Goal: Transaction & Acquisition: Purchase product/service

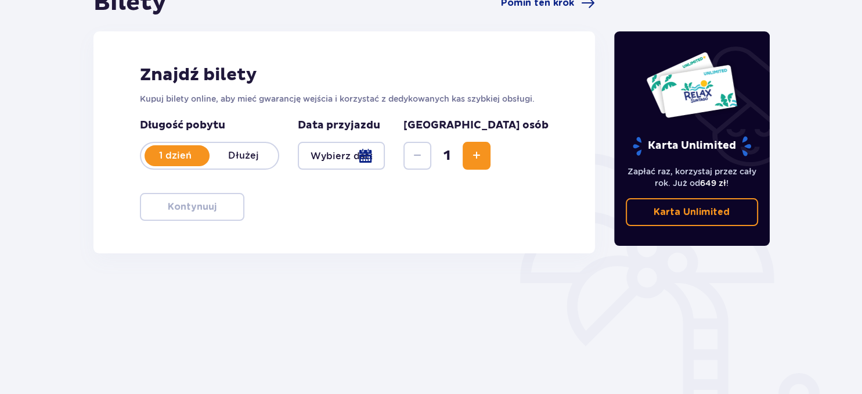
scroll to position [140, 0]
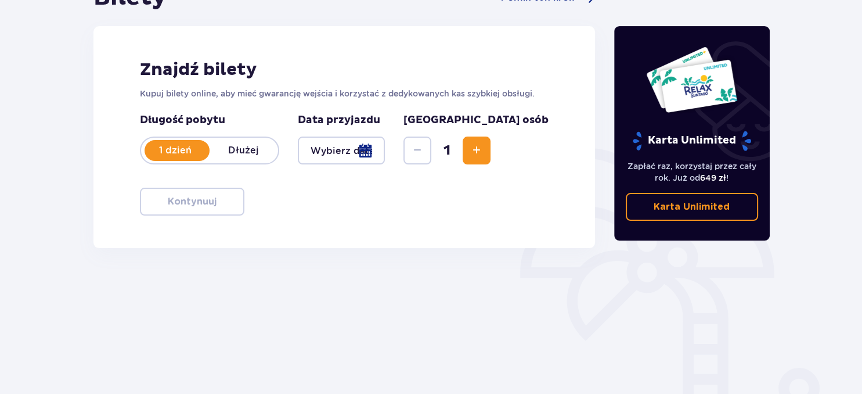
click at [386, 154] on div at bounding box center [342, 150] width 88 height 28
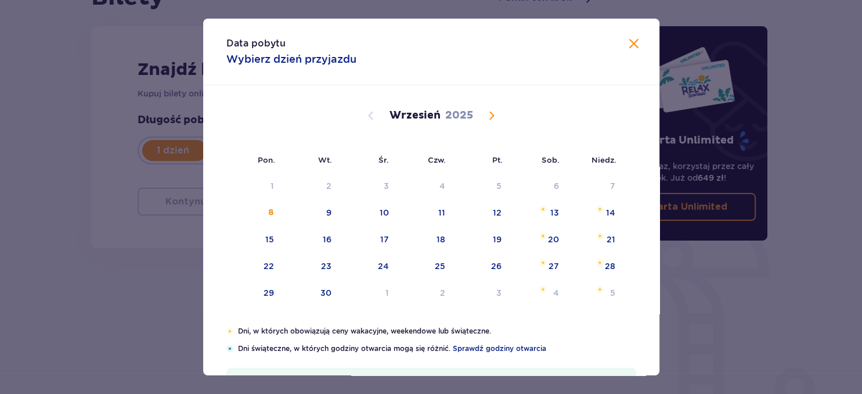
click at [500, 120] on div "Wrzesień 2025" at bounding box center [431, 116] width 384 height 14
click at [492, 118] on span "Calendar" at bounding box center [492, 116] width 14 height 14
click at [326, 265] on div "21" at bounding box center [328, 266] width 9 height 12
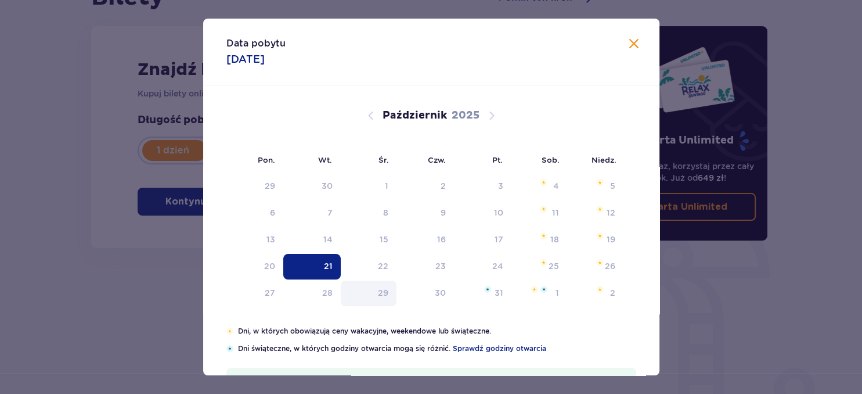
type input "21.10.25"
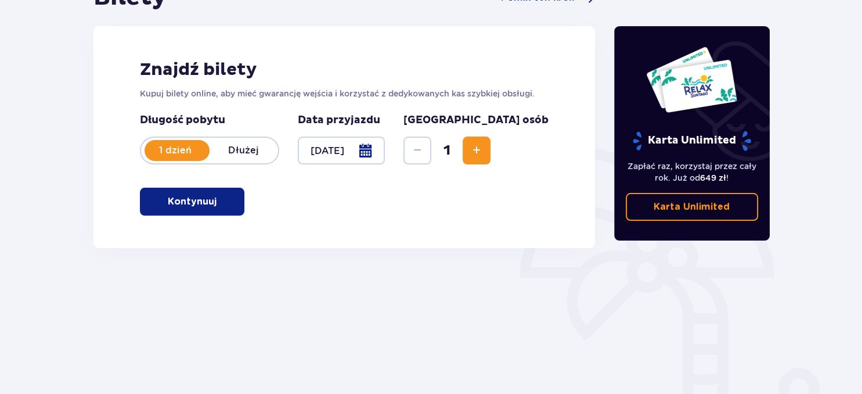
click at [484, 157] on span "Increase" at bounding box center [477, 150] width 14 height 14
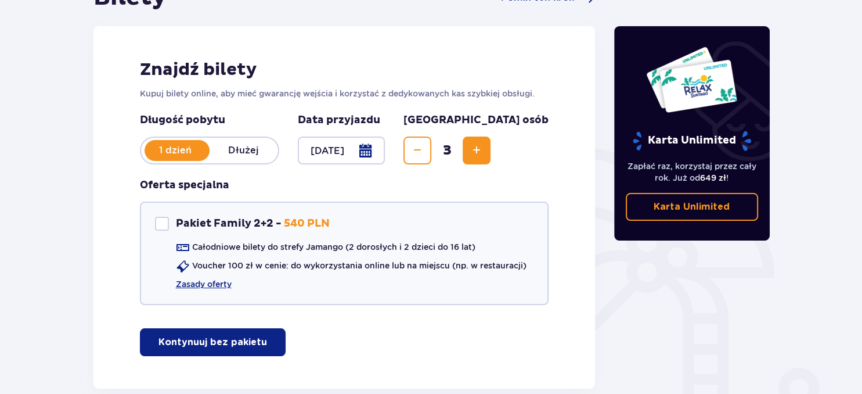
click at [484, 157] on span "Increase" at bounding box center [477, 150] width 14 height 14
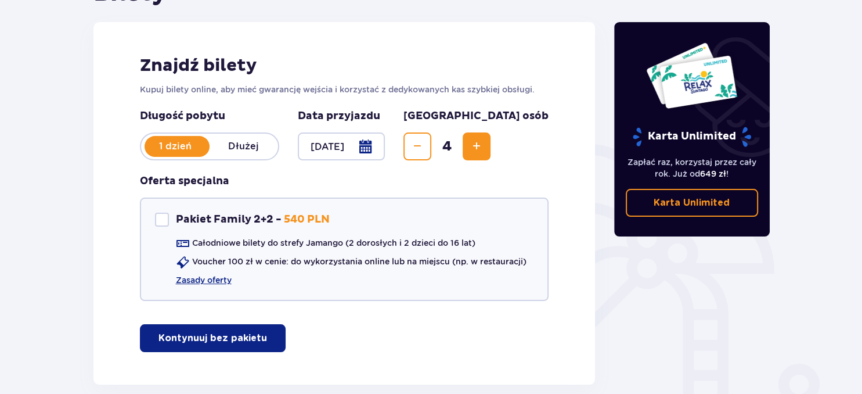
scroll to position [201, 0]
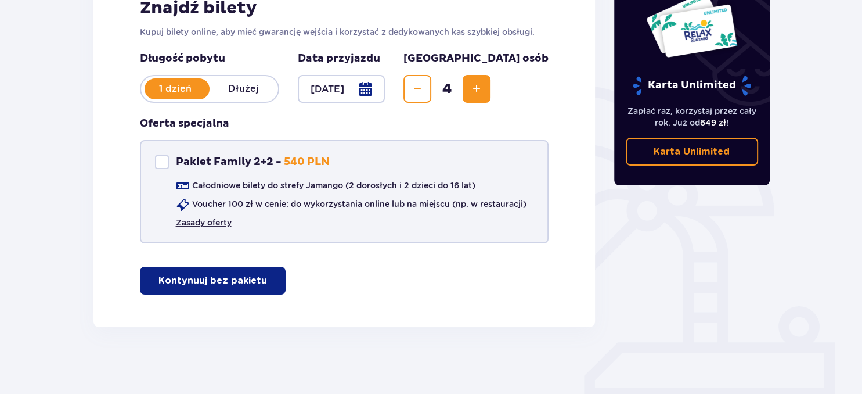
click at [221, 221] on link "Zasady oferty" at bounding box center [204, 223] width 56 height 12
click at [238, 275] on p "Kontynuuj bez pakietu" at bounding box center [213, 280] width 109 height 13
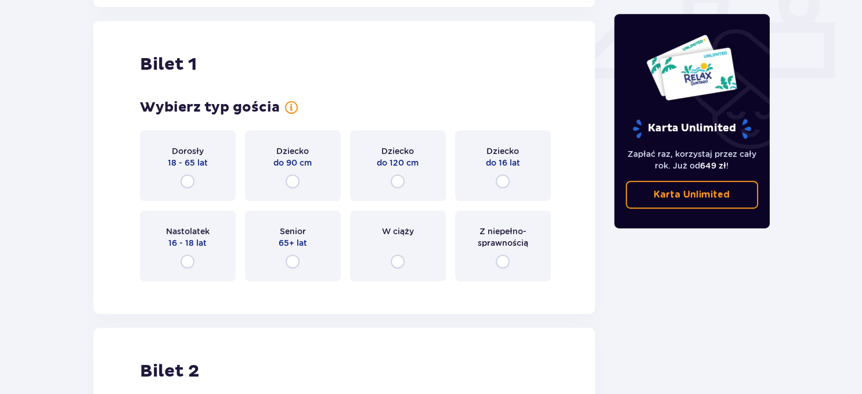
scroll to position [528, 0]
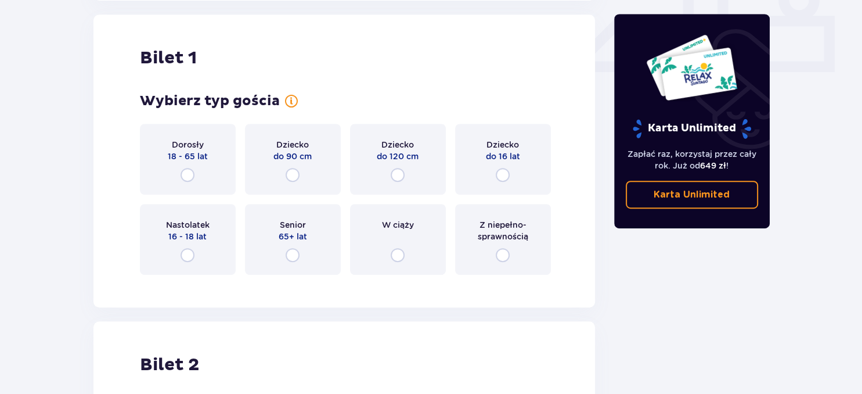
click at [200, 178] on div "Dorosły 18 - 65 lat" at bounding box center [188, 159] width 96 height 71
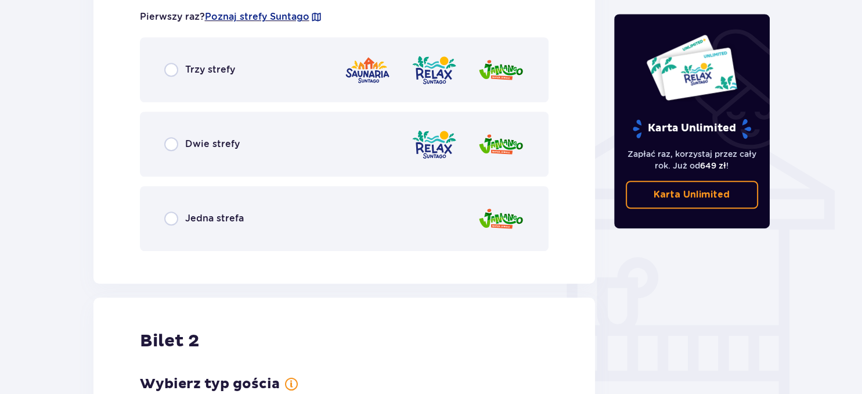
scroll to position [873, 0]
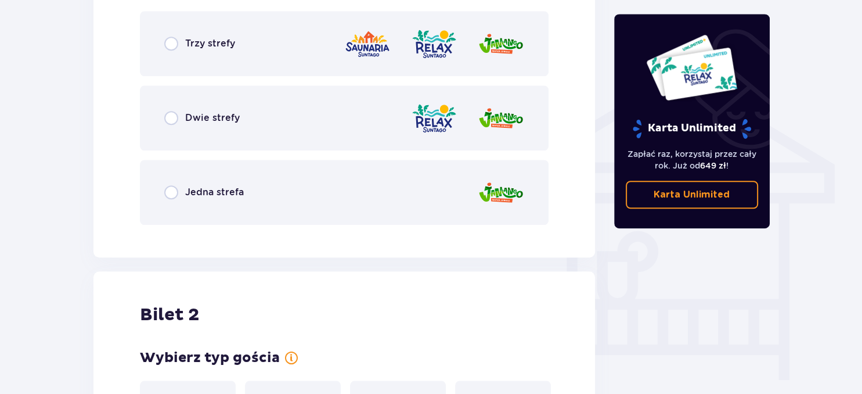
click at [241, 185] on div "Jedna strefa" at bounding box center [204, 192] width 80 height 14
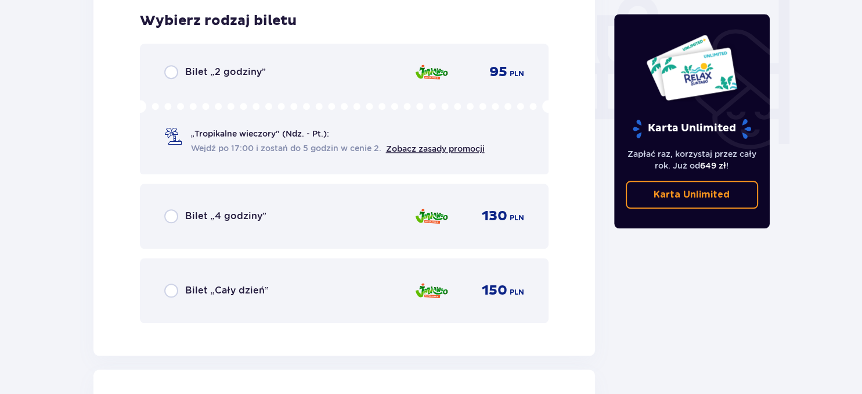
scroll to position [1168, 0]
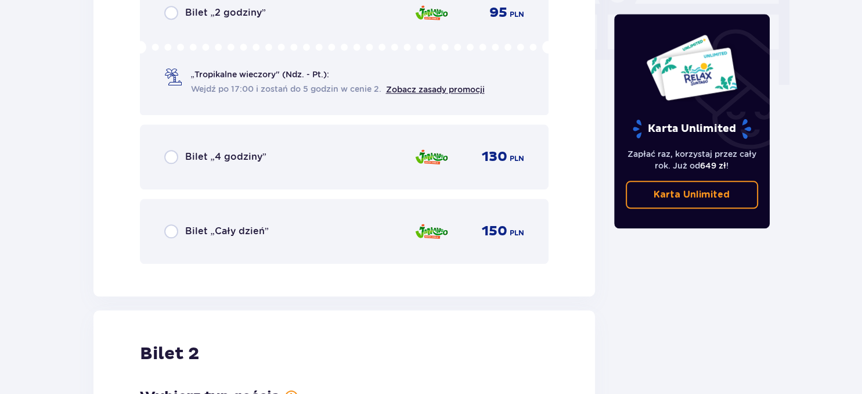
click at [338, 244] on div "Bilet „Cały dzień” 150 PLN" at bounding box center [344, 231] width 409 height 65
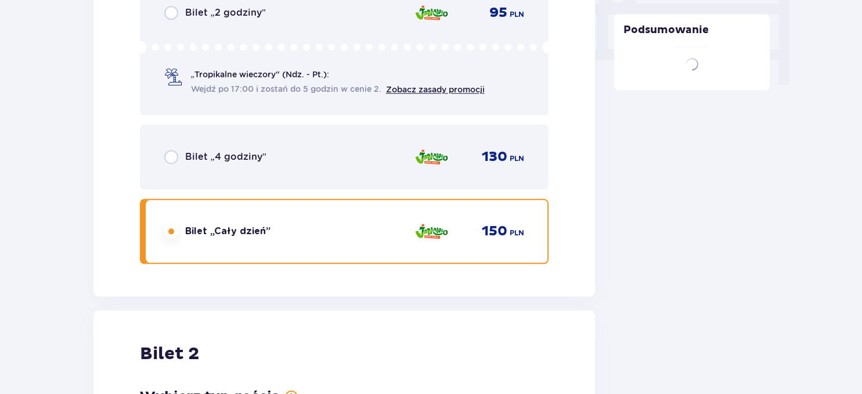
scroll to position [1463, 0]
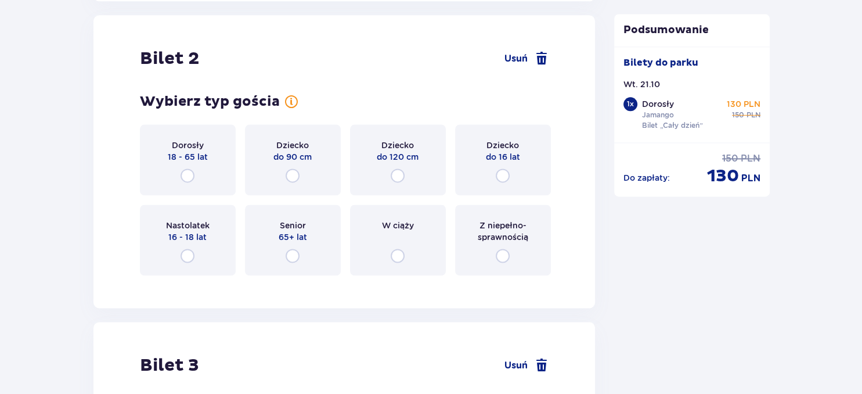
click at [204, 168] on div "Dorosły 18 - 65 lat" at bounding box center [188, 159] width 96 height 71
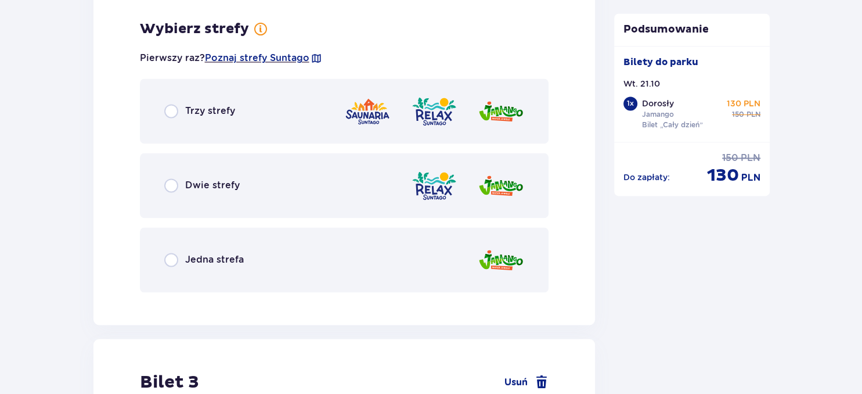
scroll to position [1746, 0]
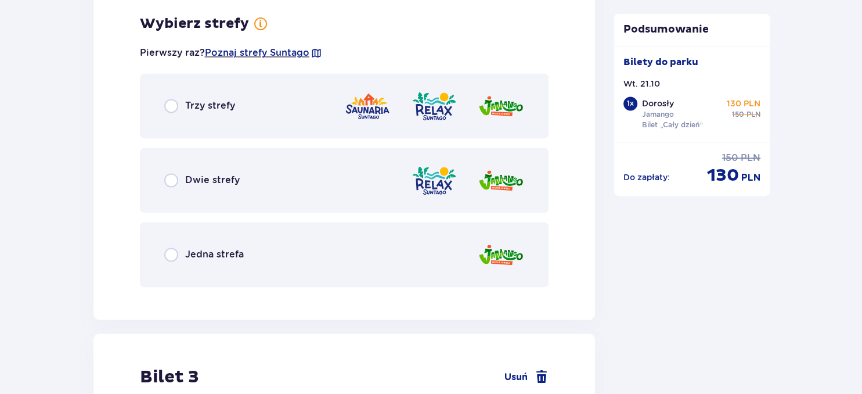
click at [297, 259] on div "Jedna strefa" at bounding box center [344, 254] width 409 height 65
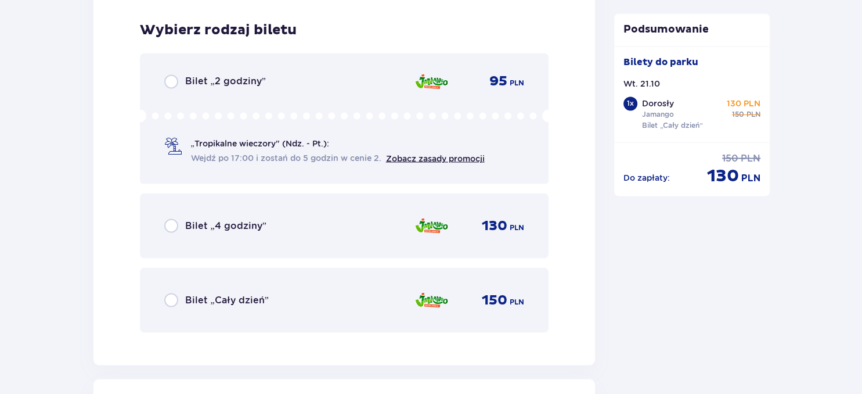
scroll to position [2041, 0]
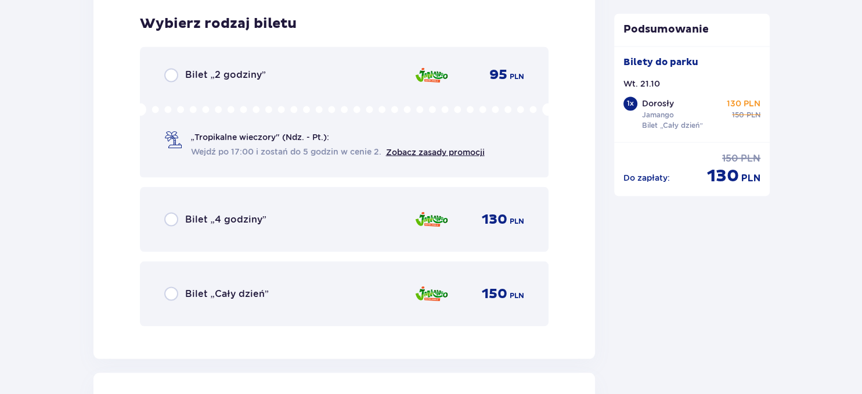
click at [340, 273] on div "Bilet „Cały dzień” 150 PLN" at bounding box center [344, 293] width 409 height 65
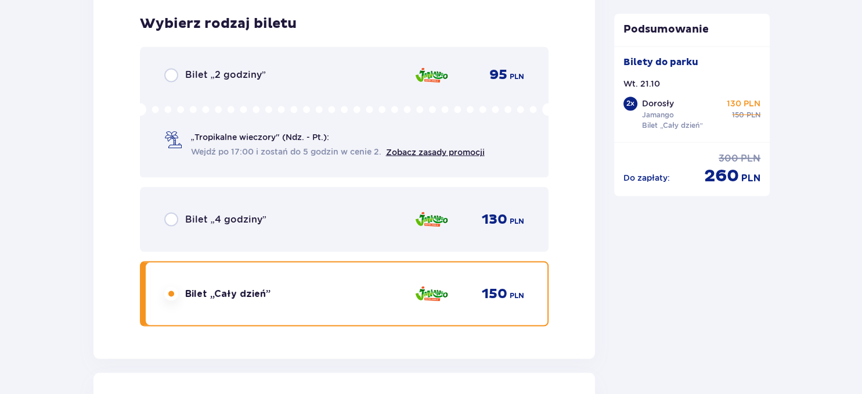
scroll to position [2397, 0]
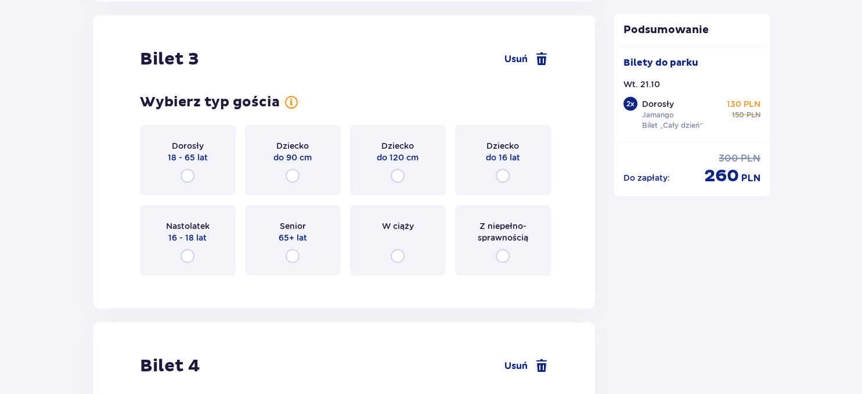
click at [488, 174] on div "Dziecko do 16 lat" at bounding box center [503, 160] width 96 height 71
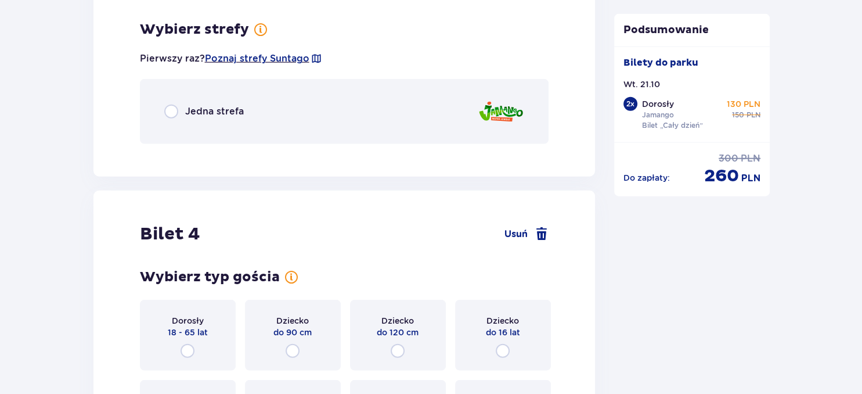
scroll to position [2681, 0]
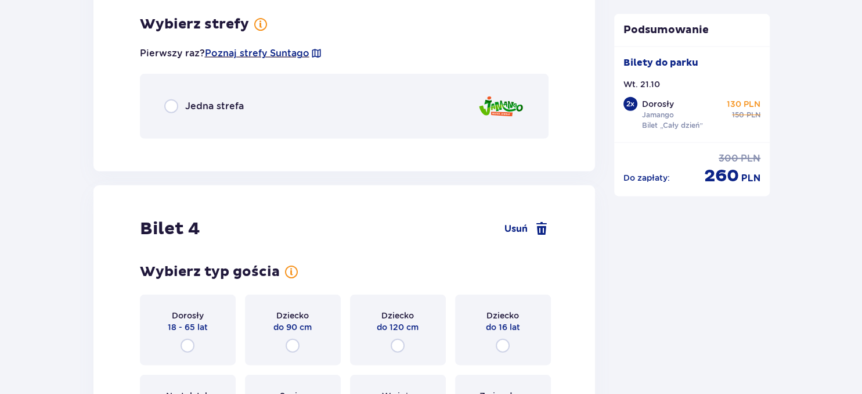
click at [410, 110] on div "Jedna strefa" at bounding box center [344, 106] width 409 height 65
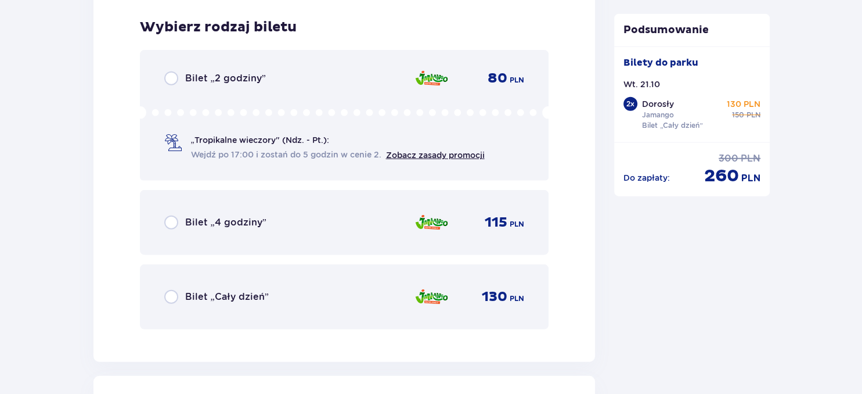
scroll to position [2827, 0]
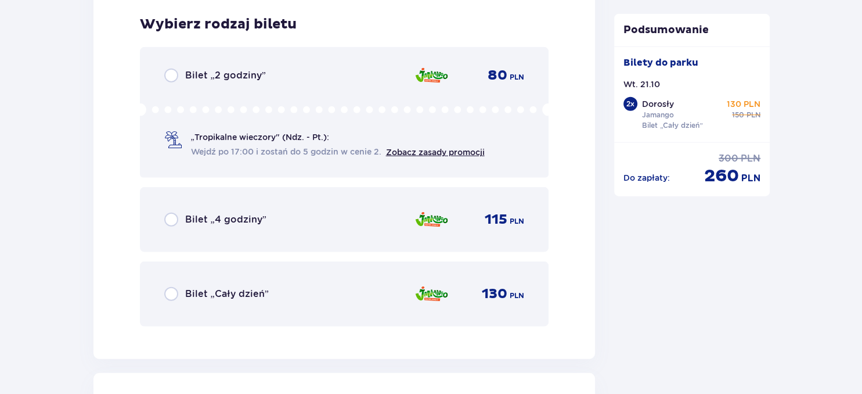
click at [400, 293] on div "Bilet „Cały dzień” 130 PLN" at bounding box center [344, 294] width 361 height 24
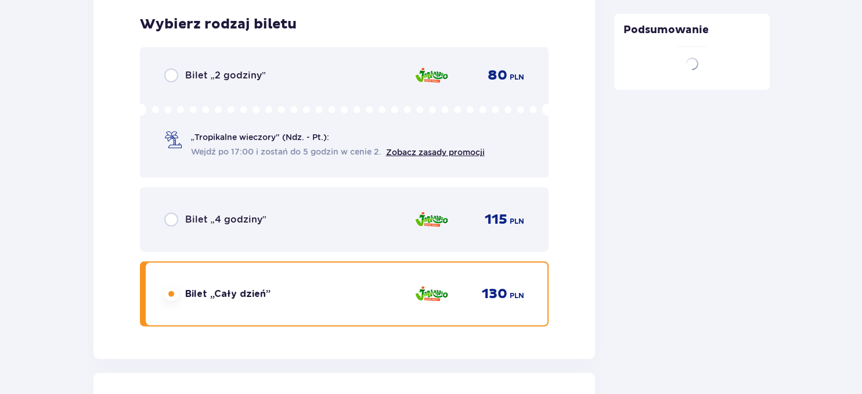
click at [388, 261] on div "Bilet „Cały dzień” 130 PLN" at bounding box center [344, 293] width 409 height 65
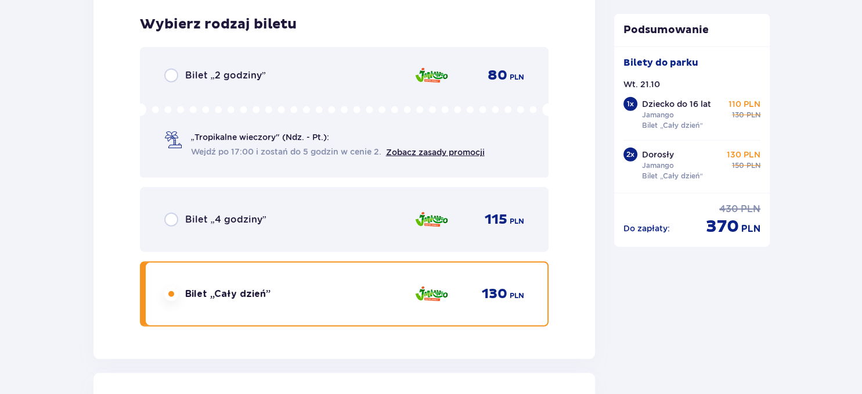
scroll to position [3184, 0]
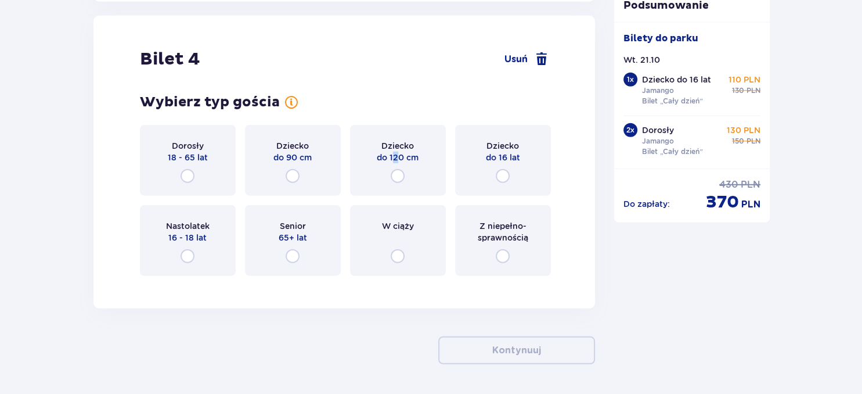
click at [396, 160] on p "do 120 cm" at bounding box center [398, 158] width 42 height 12
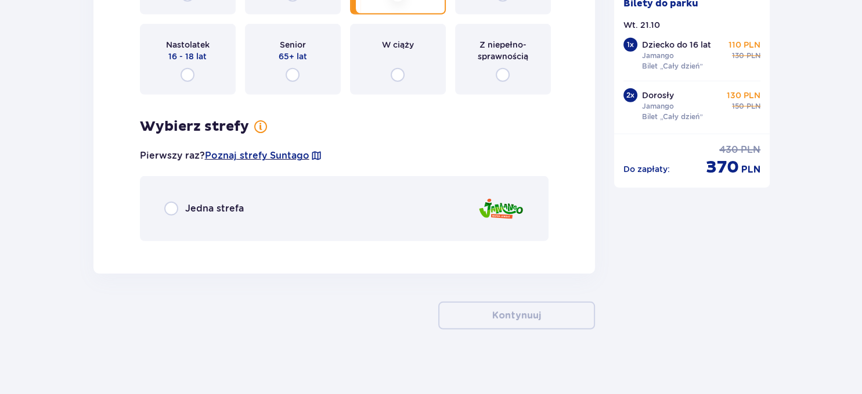
scroll to position [3369, 0]
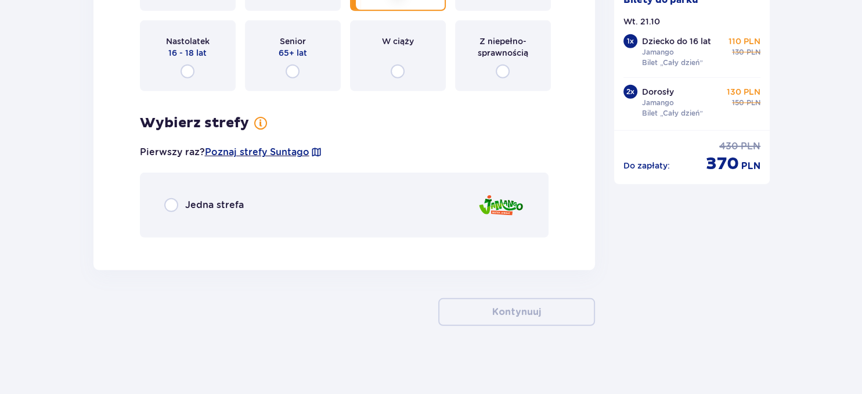
click at [390, 199] on div "Jedna strefa" at bounding box center [344, 204] width 409 height 65
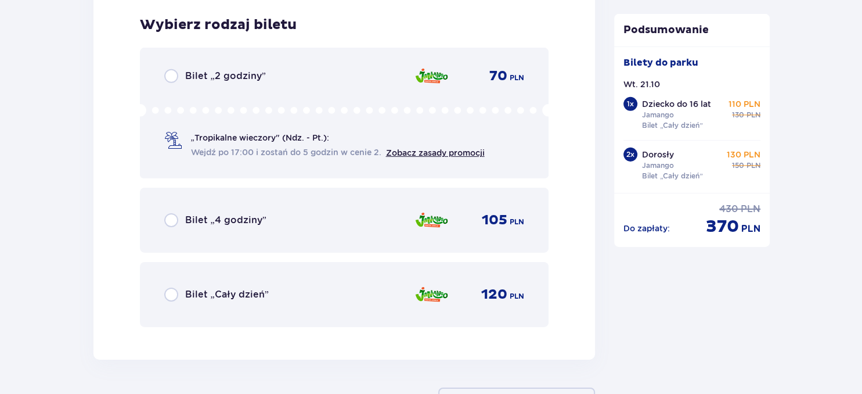
scroll to position [3614, 0]
click at [396, 284] on div "Bilet „Cały dzień” 120 PLN" at bounding box center [344, 294] width 361 height 24
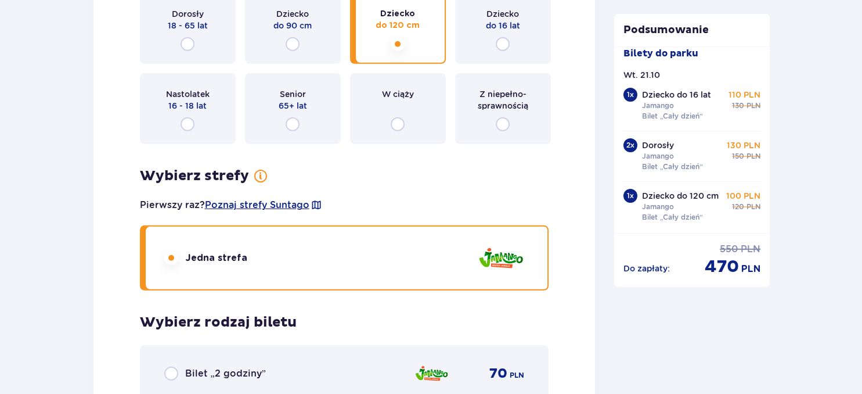
scroll to position [3268, 0]
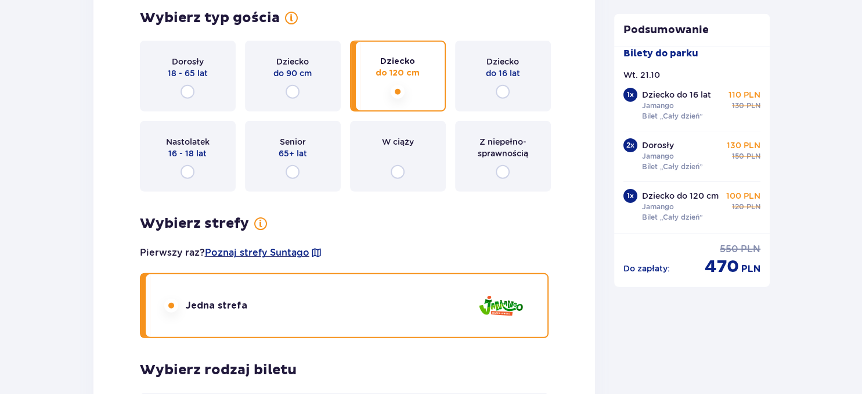
drag, startPoint x: 503, startPoint y: 68, endPoint x: 506, endPoint y: 74, distance: 7.0
click at [505, 68] on p "do 16 lat" at bounding box center [503, 73] width 34 height 12
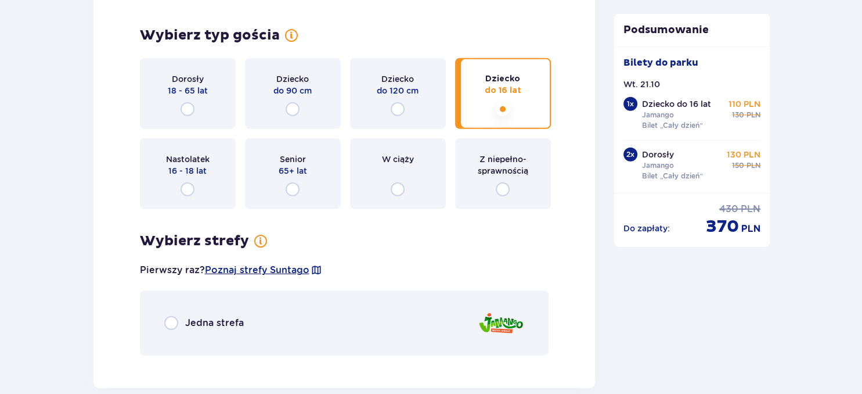
scroll to position [3307, 0]
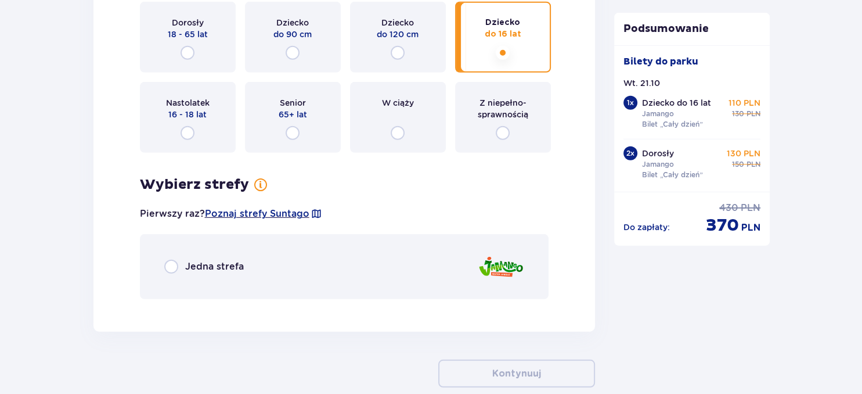
click at [411, 271] on div "Jedna strefa" at bounding box center [344, 266] width 409 height 65
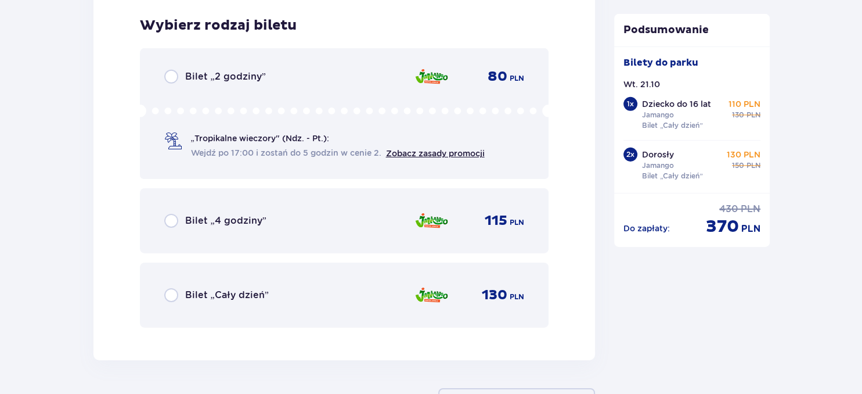
scroll to position [3614, 0]
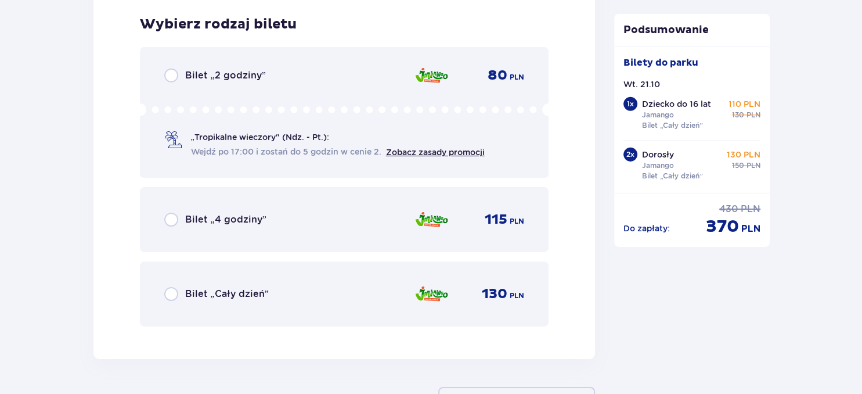
click at [417, 300] on img at bounding box center [432, 294] width 34 height 24
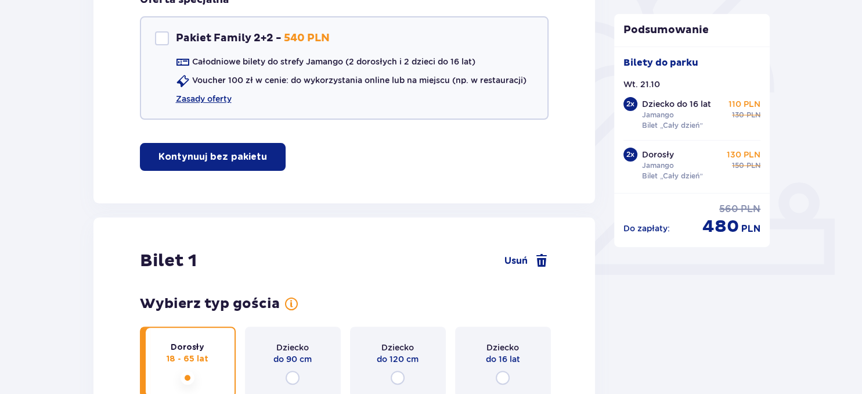
scroll to position [203, 0]
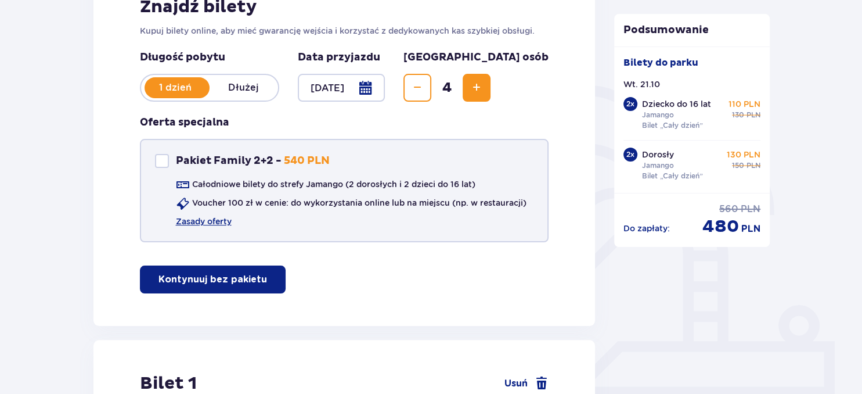
click at [352, 205] on p "Voucher 100 zł w cenie: do wykorzystania online lub na miejscu (np. w restaurac…" at bounding box center [359, 203] width 334 height 12
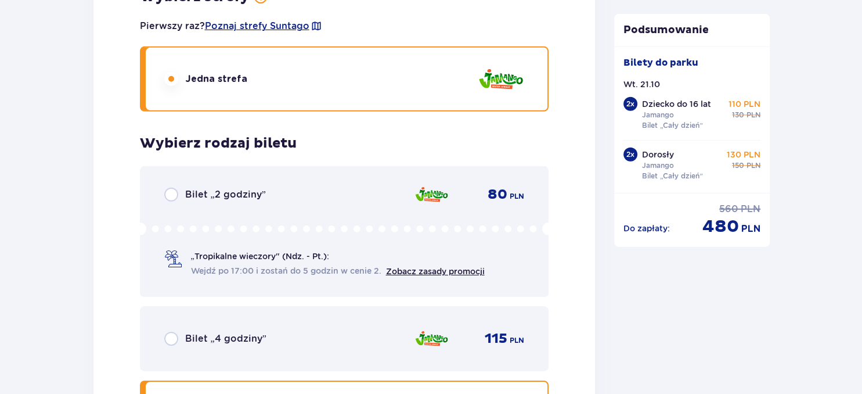
scroll to position [3820, 0]
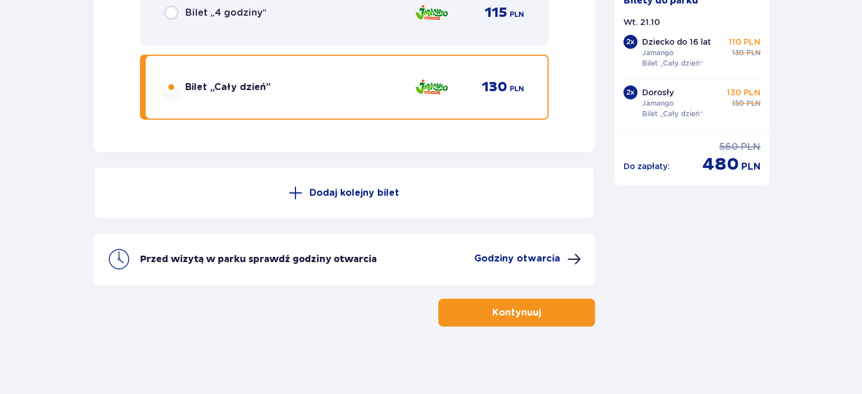
click at [502, 313] on p "Kontynuuj" at bounding box center [516, 312] width 49 height 13
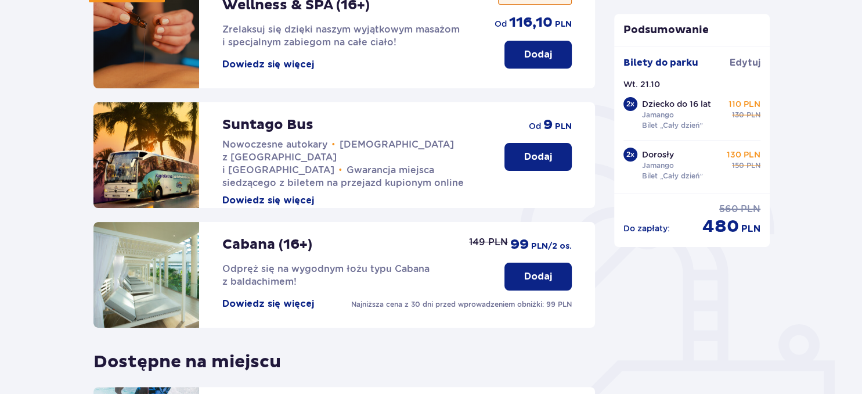
scroll to position [394, 0]
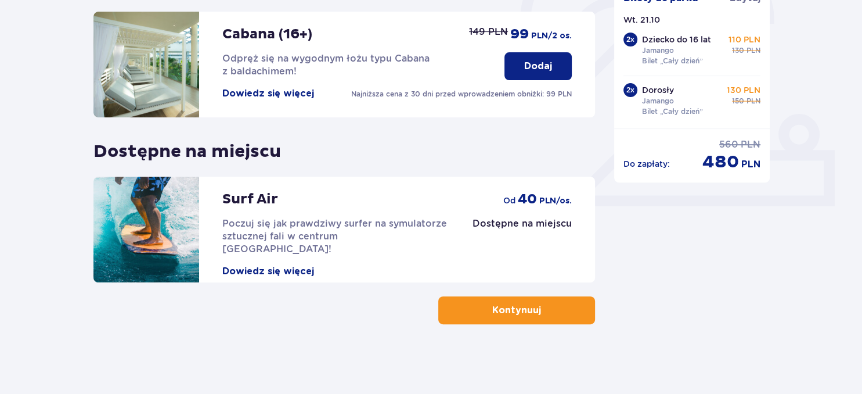
click at [512, 309] on p "Kontynuuj" at bounding box center [516, 310] width 49 height 13
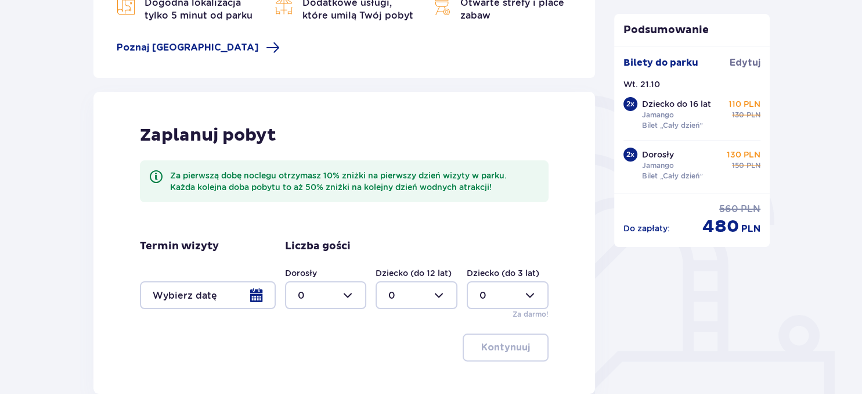
scroll to position [245, 0]
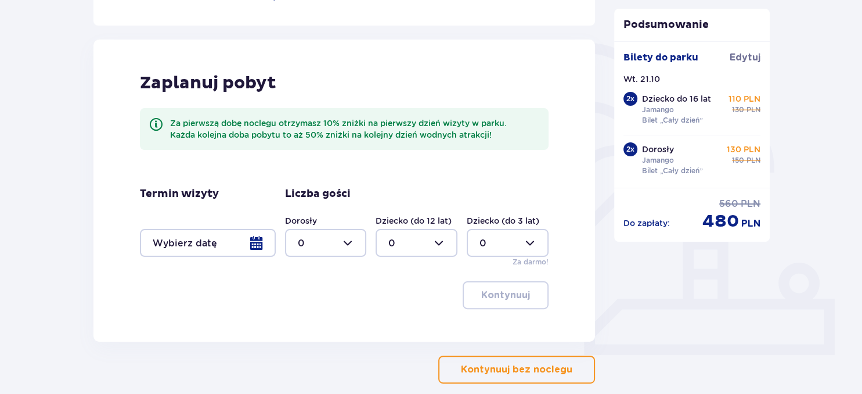
click at [262, 246] on div at bounding box center [208, 243] width 136 height 28
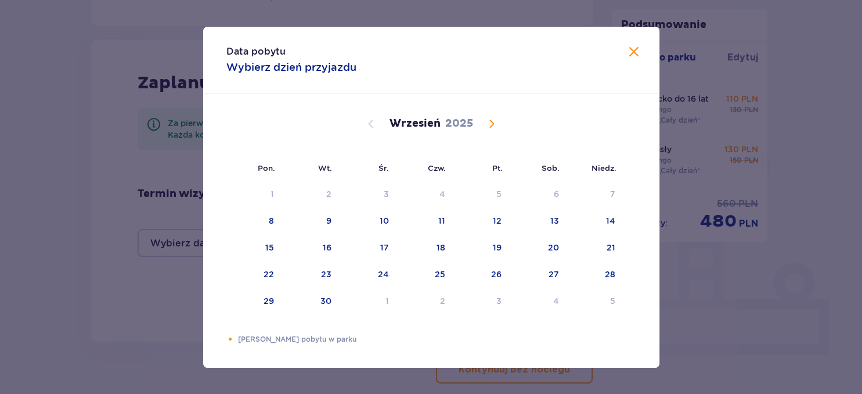
click at [493, 125] on span "Calendar" at bounding box center [492, 124] width 14 height 14
click at [324, 271] on div "21" at bounding box center [311, 275] width 57 height 26
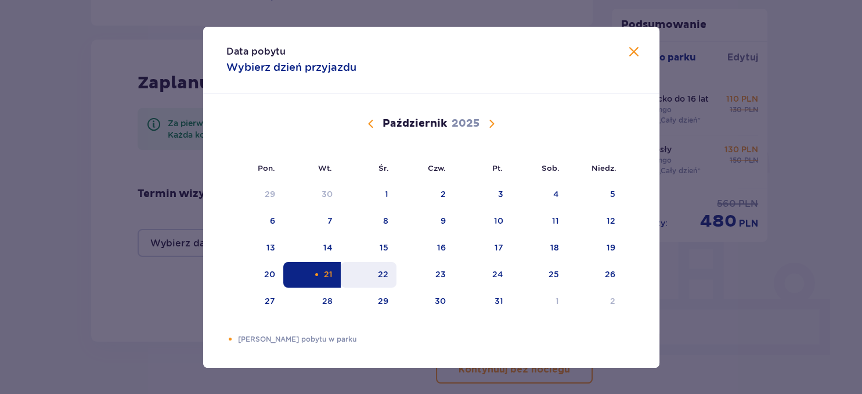
click at [375, 283] on div "22" at bounding box center [369, 275] width 56 height 26
type input "21.10.25 - 22.10.25"
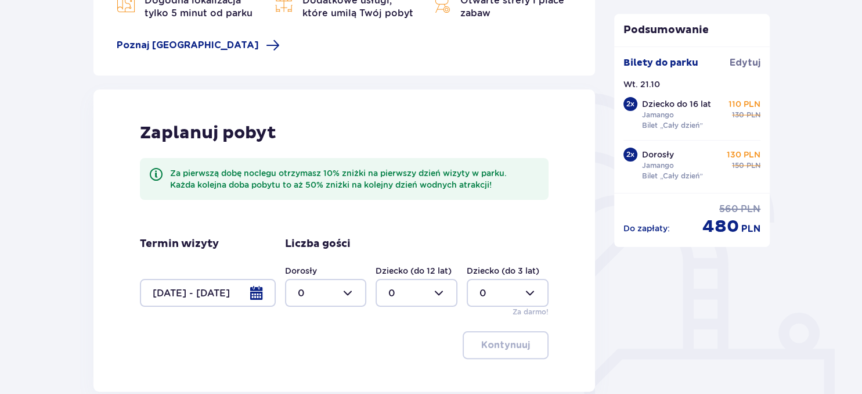
scroll to position [243, 0]
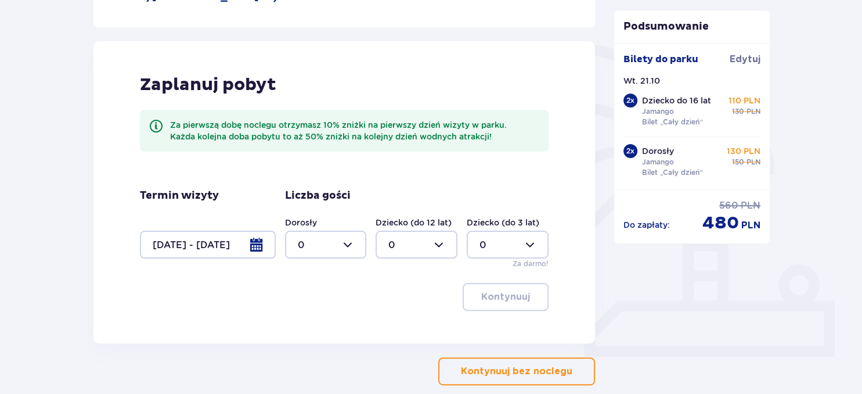
click at [538, 382] on button "Kontynuuj bez noclegu" at bounding box center [516, 371] width 157 height 28
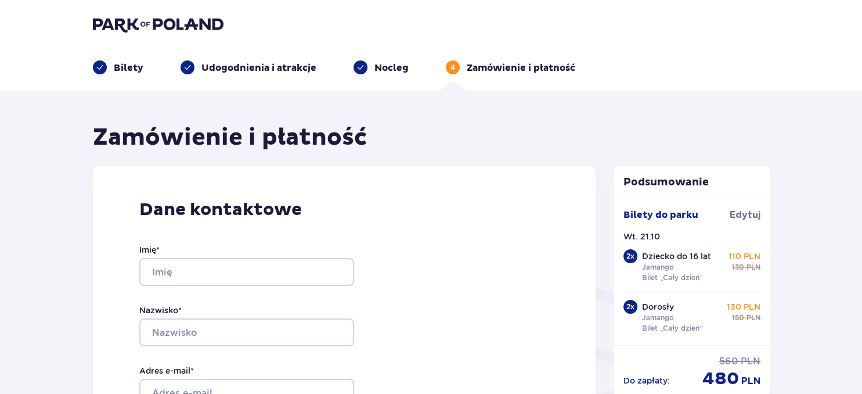
click at [142, 24] on img at bounding box center [158, 24] width 131 height 16
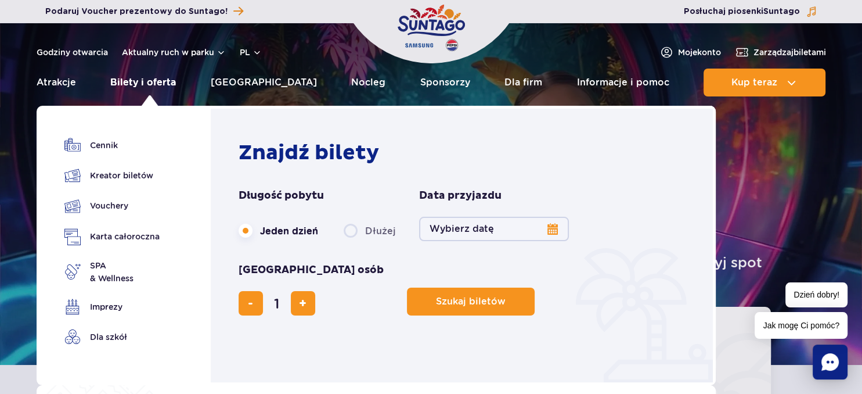
click at [156, 84] on link "Bilety i oferta" at bounding box center [143, 83] width 66 height 28
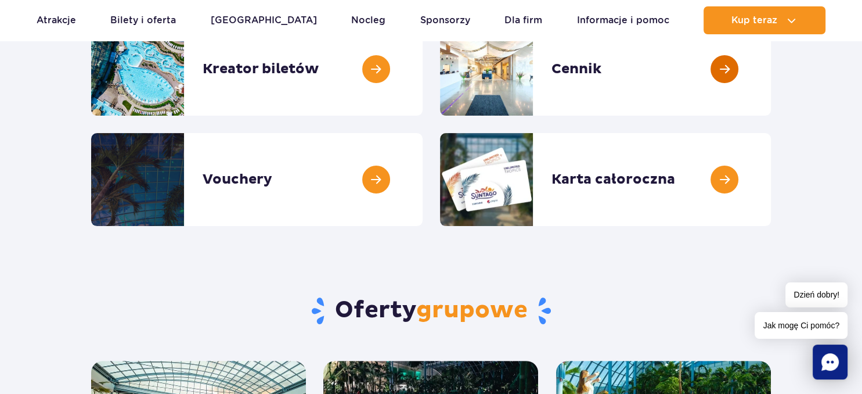
scroll to position [183, 0]
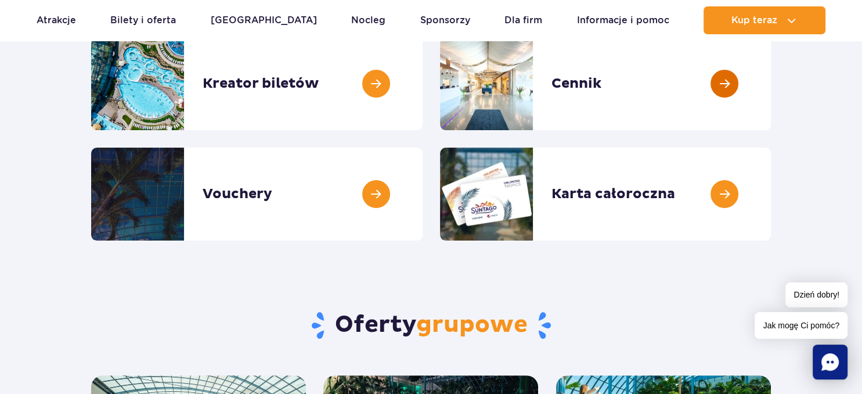
click at [771, 87] on link at bounding box center [771, 83] width 0 height 93
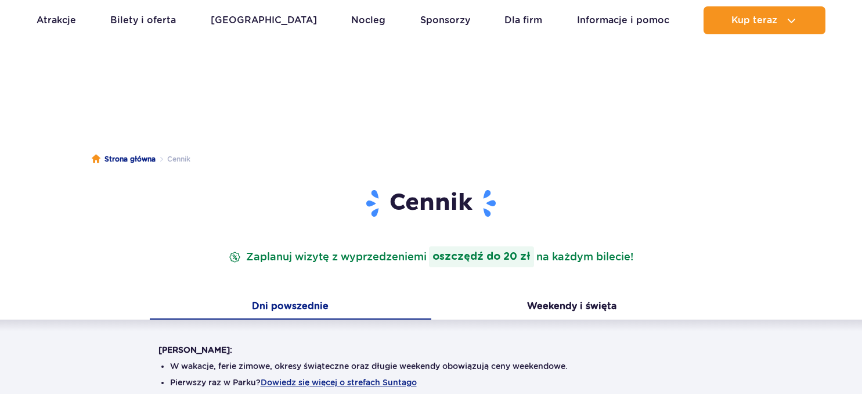
scroll to position [183, 0]
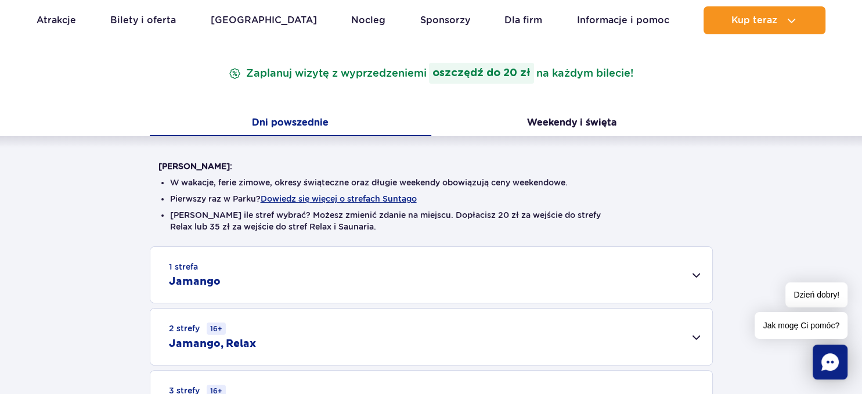
click at [539, 262] on div "1 strefa Jamango" at bounding box center [431, 275] width 562 height 56
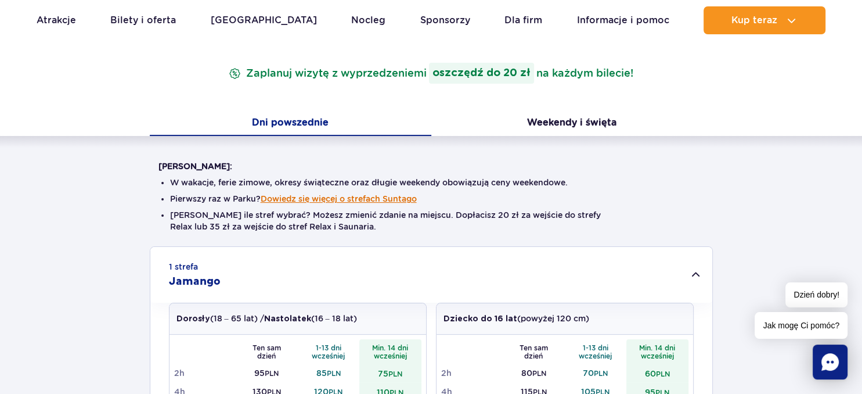
click at [365, 203] on button "Dowiedz się więcej o strefach Suntago" at bounding box center [339, 198] width 156 height 9
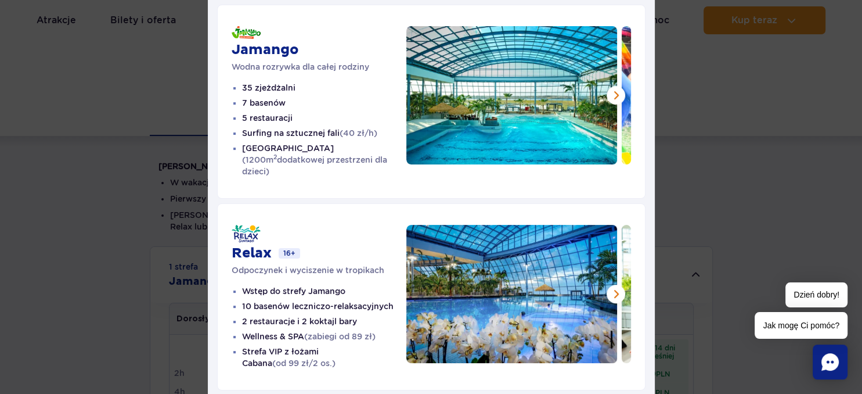
scroll to position [0, 0]
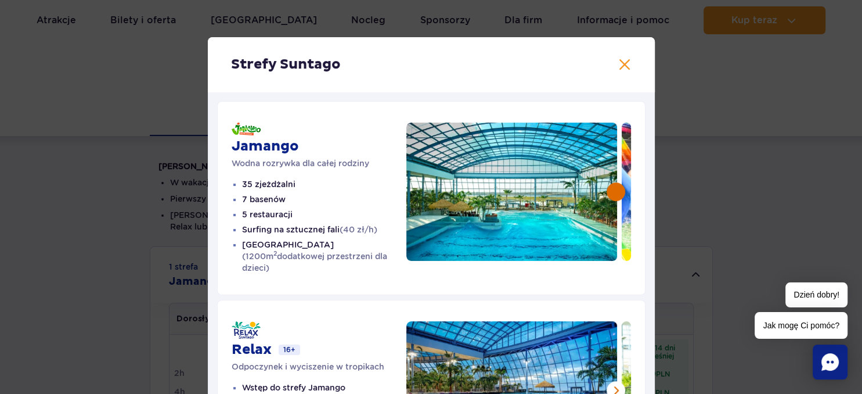
click at [617, 196] on button at bounding box center [616, 191] width 19 height 19
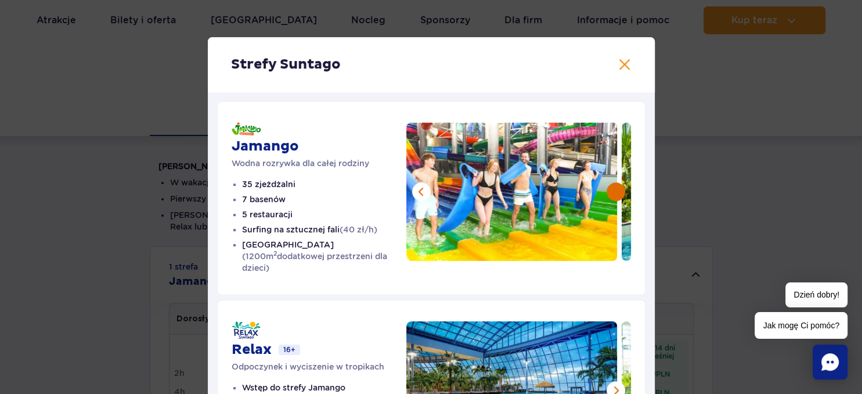
click at [617, 196] on button at bounding box center [616, 191] width 19 height 19
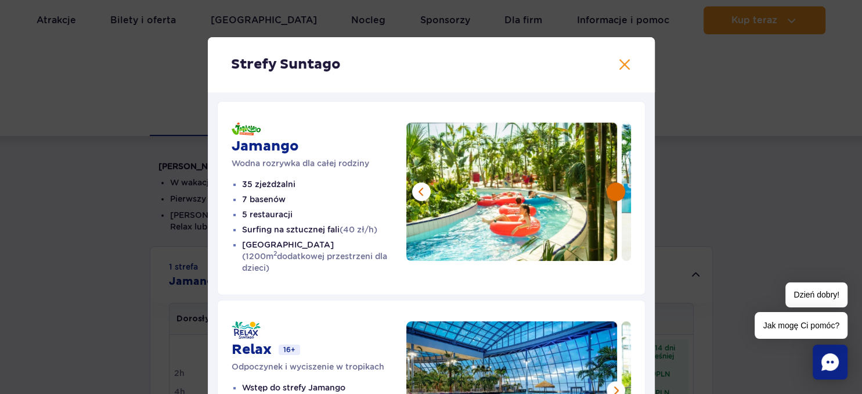
click at [617, 196] on button at bounding box center [616, 191] width 19 height 19
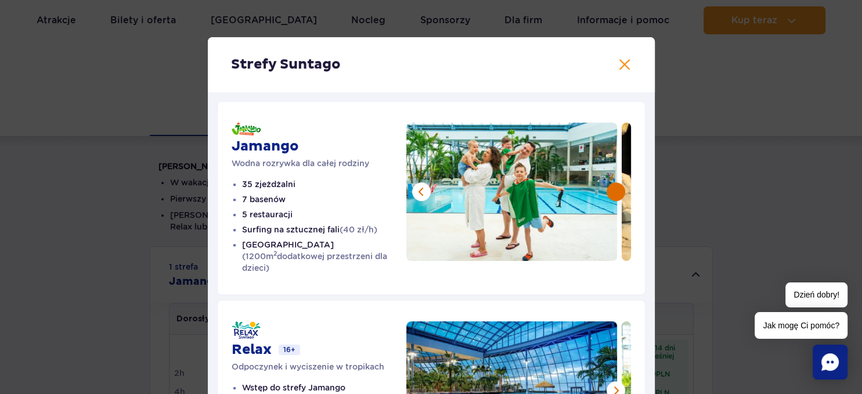
click at [617, 196] on button at bounding box center [616, 191] width 19 height 19
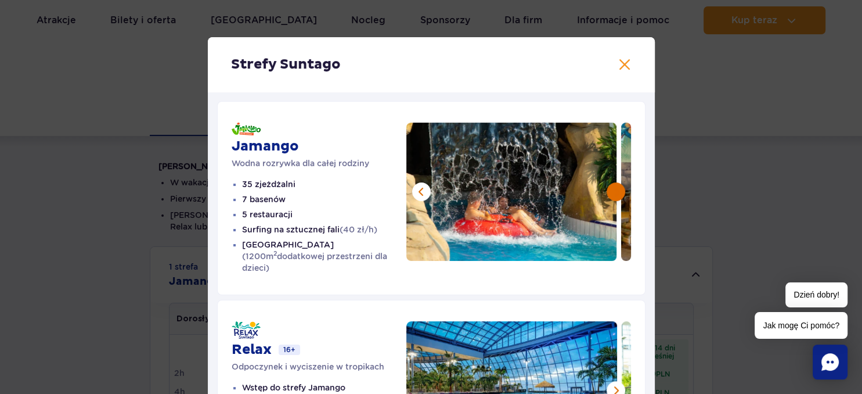
click at [617, 196] on button at bounding box center [616, 191] width 19 height 19
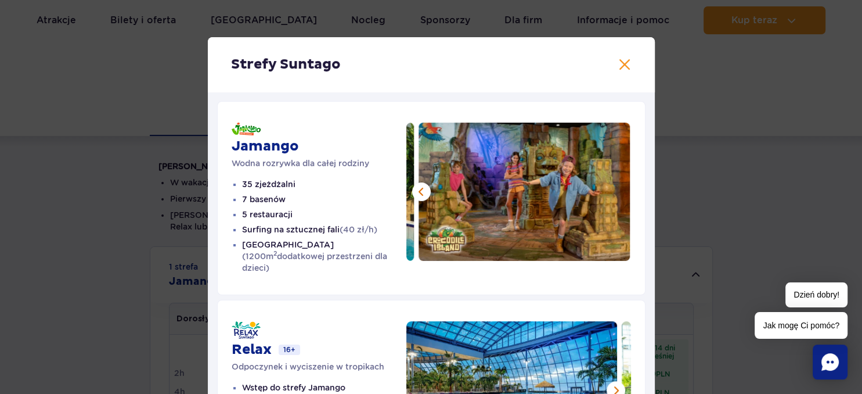
click at [617, 195] on img at bounding box center [524, 192] width 211 height 138
click at [624, 71] on button at bounding box center [625, 64] width 14 height 14
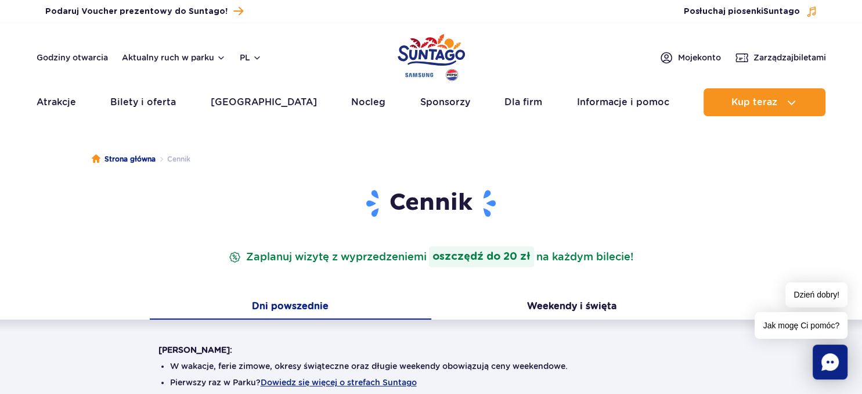
click at [287, 106] on ul "Aktualny ruch w parku Atrakcje Zjeżdżalnie Aster Rainbow Narval Więcej Baseny B…" at bounding box center [432, 102] width 790 height 28
click at [272, 102] on link "[GEOGRAPHIC_DATA]" at bounding box center [264, 102] width 106 height 28
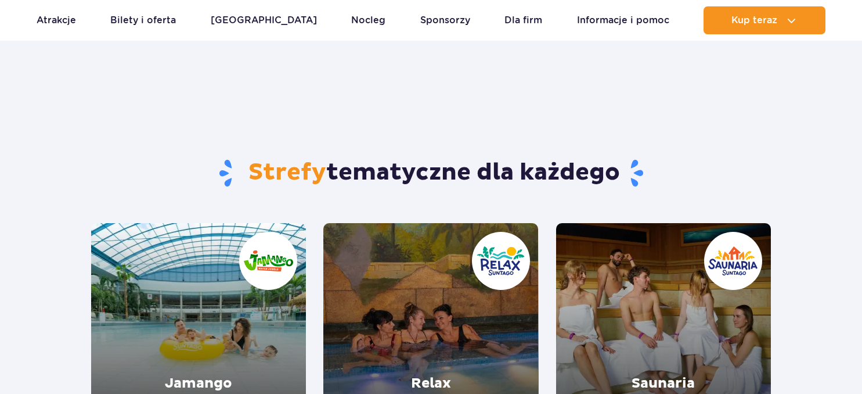
scroll to position [183, 0]
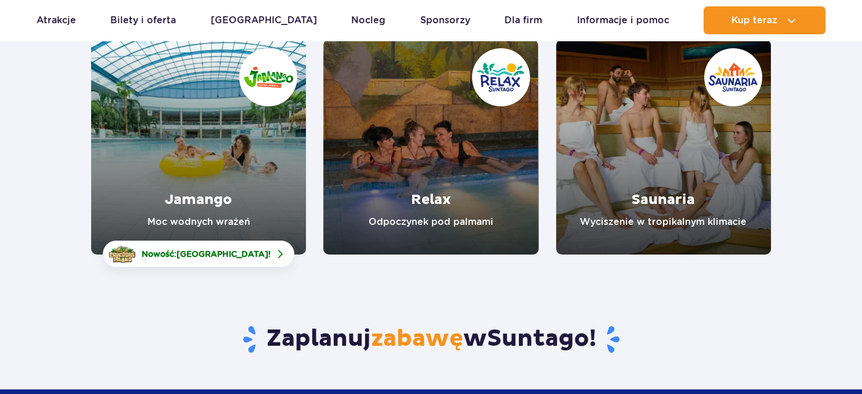
click at [239, 138] on link "Jamango" at bounding box center [198, 146] width 215 height 215
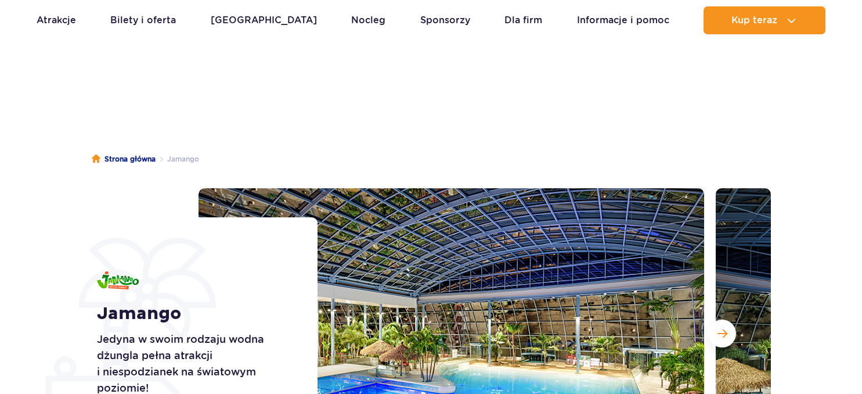
scroll to position [183, 0]
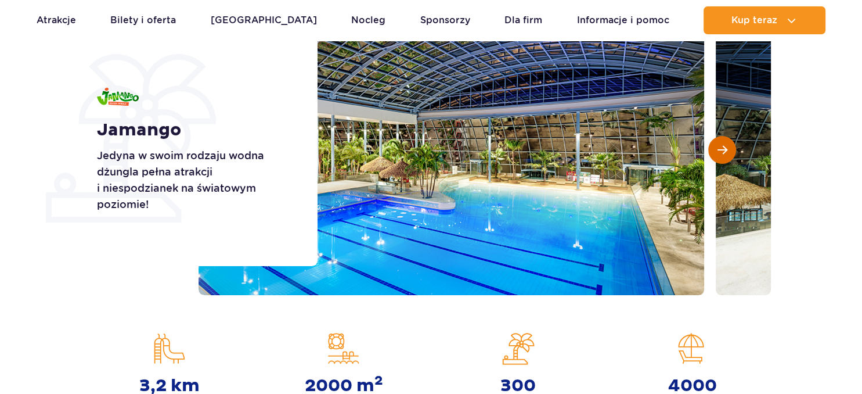
click at [728, 153] on button "Następny slajd" at bounding box center [722, 150] width 28 height 28
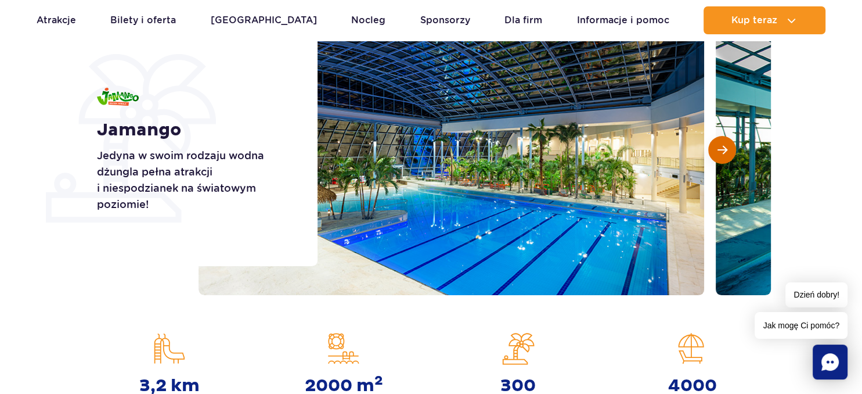
click at [728, 153] on button "Następny slajd" at bounding box center [722, 150] width 28 height 28
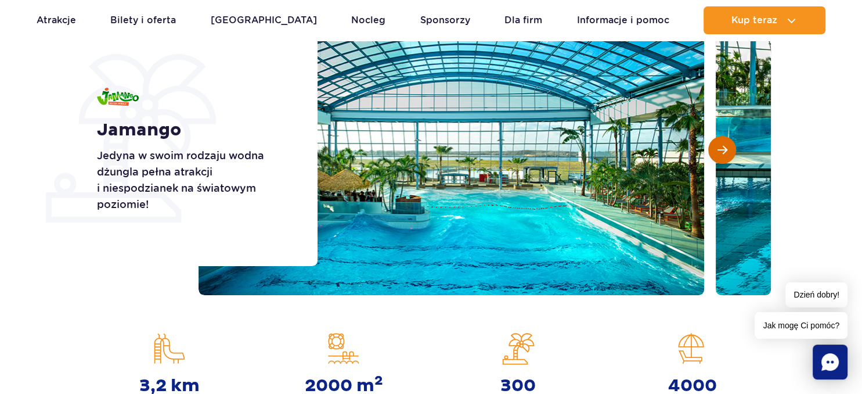
click at [728, 153] on button "Następny slajd" at bounding box center [722, 150] width 28 height 28
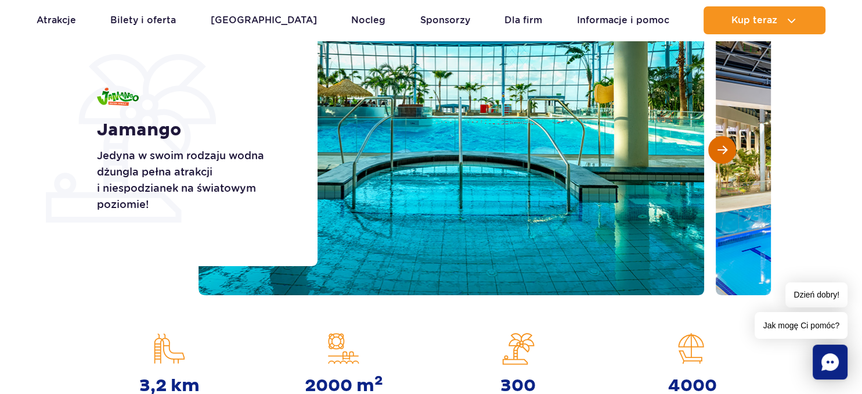
click at [728, 153] on button "Następny slajd" at bounding box center [722, 150] width 28 height 28
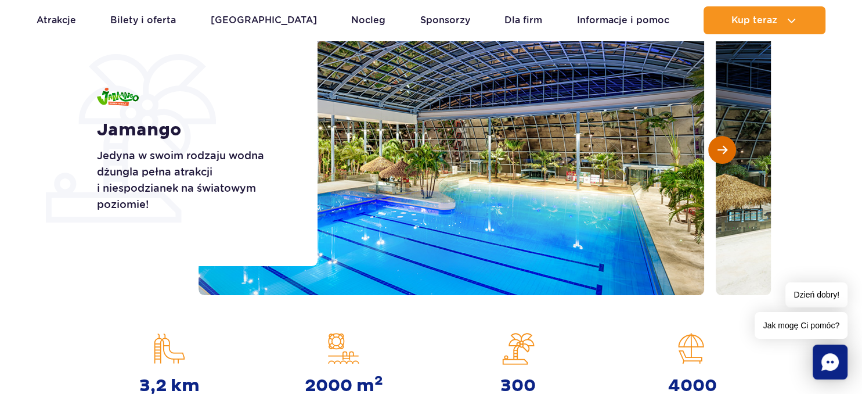
click at [728, 153] on button "Następny slajd" at bounding box center [722, 150] width 28 height 28
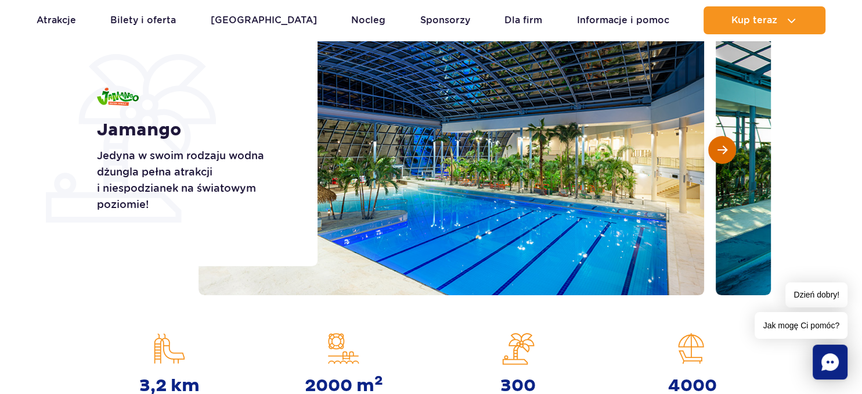
click at [728, 153] on button "Następny slajd" at bounding box center [722, 150] width 28 height 28
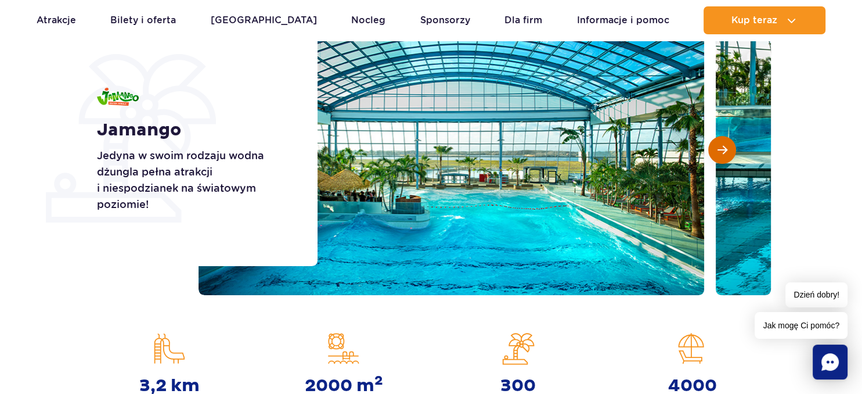
click at [728, 153] on button "Następny slajd" at bounding box center [722, 150] width 28 height 28
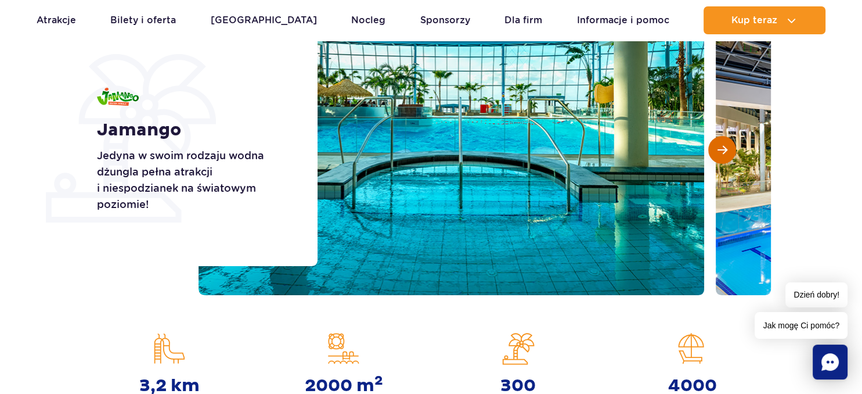
click at [728, 153] on button "Następny slajd" at bounding box center [722, 150] width 28 height 28
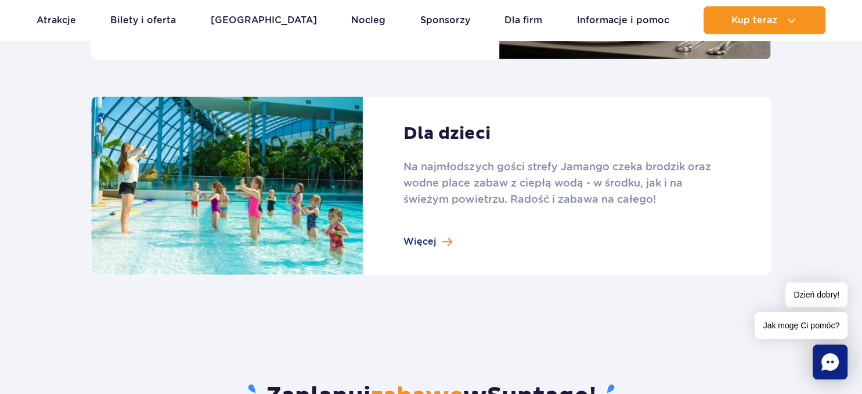
scroll to position [1716, 0]
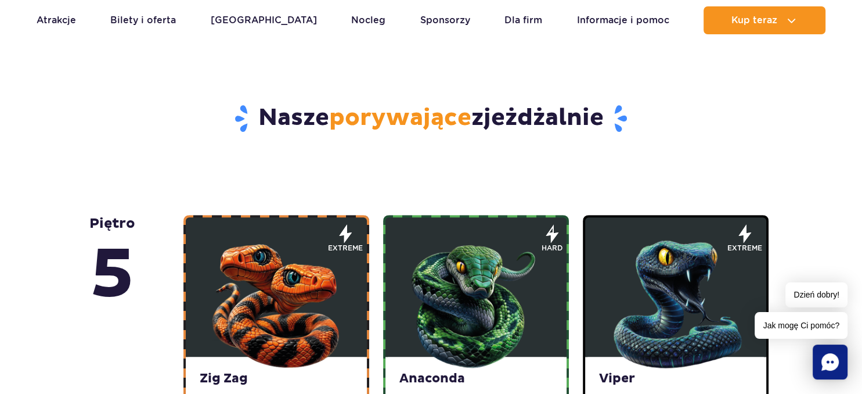
scroll to position [674, 0]
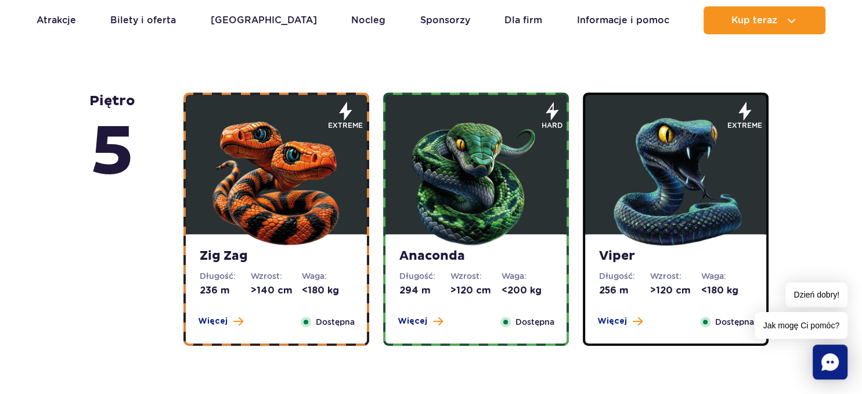
click at [264, 182] on img at bounding box center [276, 178] width 139 height 139
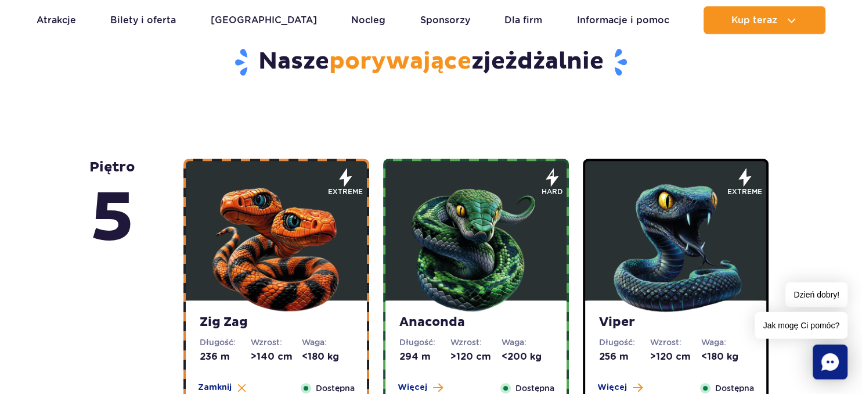
scroll to position [669, 0]
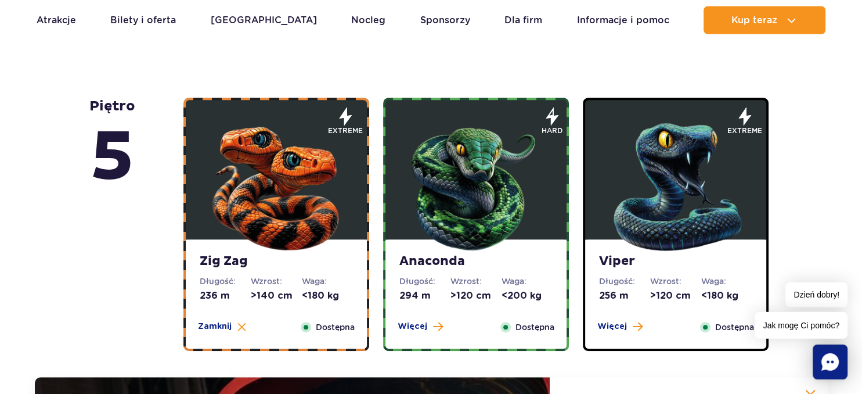
click at [495, 205] on img at bounding box center [475, 183] width 139 height 139
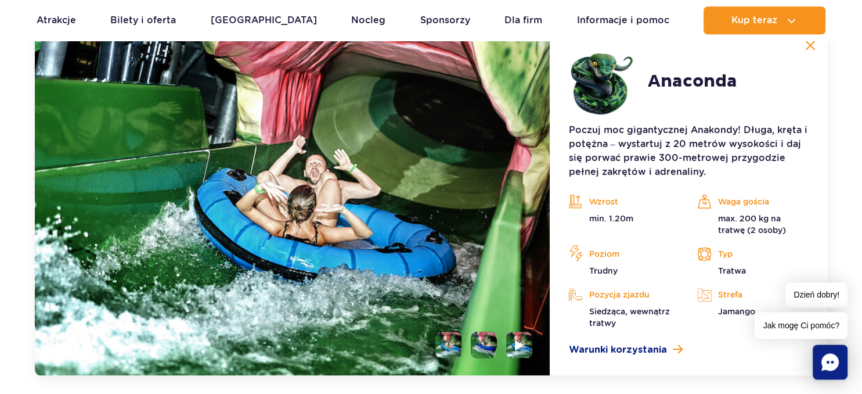
scroll to position [1037, 0]
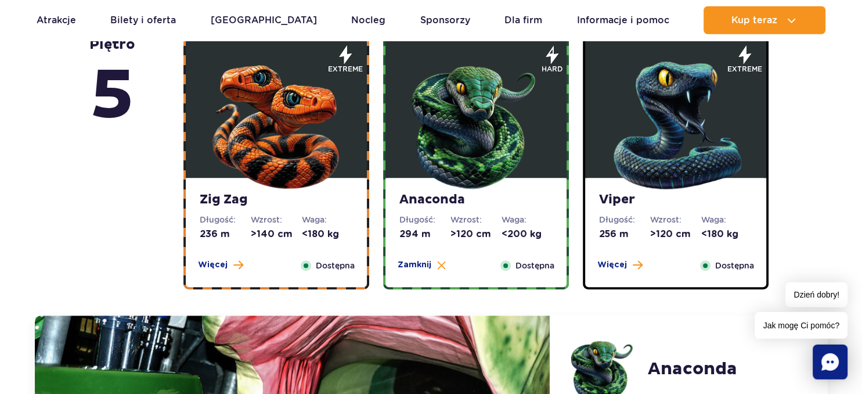
click at [638, 189] on img at bounding box center [675, 122] width 139 height 139
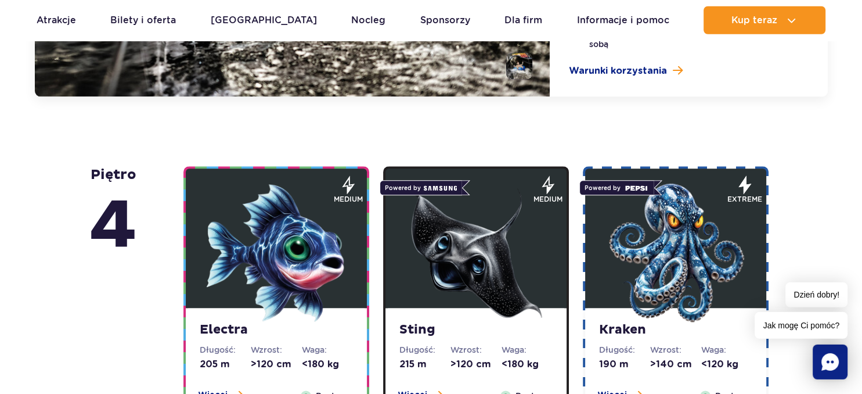
scroll to position [1405, 0]
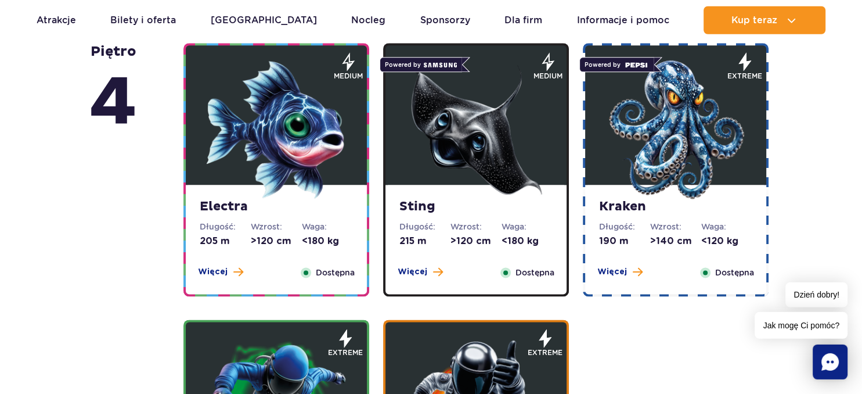
click at [314, 118] on img at bounding box center [276, 129] width 139 height 139
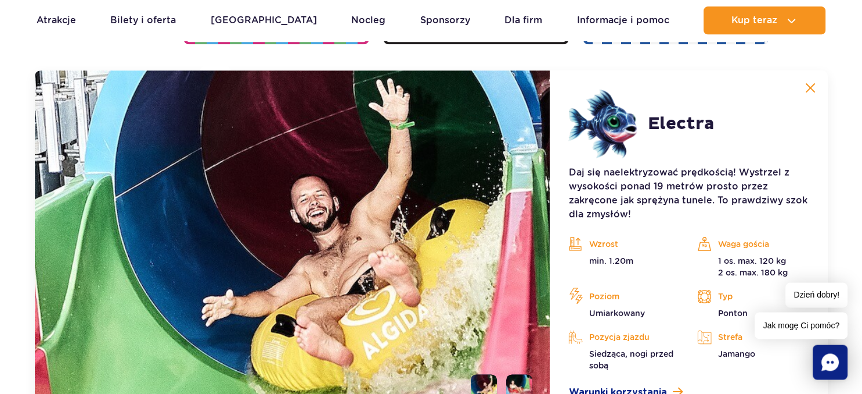
scroll to position [1299, 0]
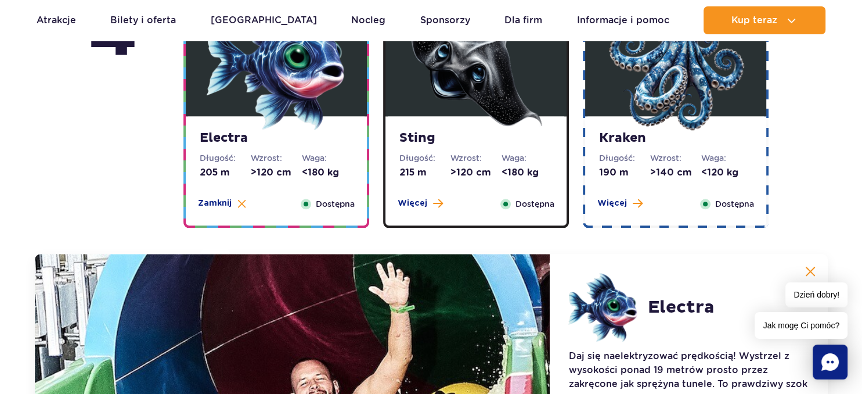
click at [456, 131] on strong "Sting" at bounding box center [475, 138] width 153 height 16
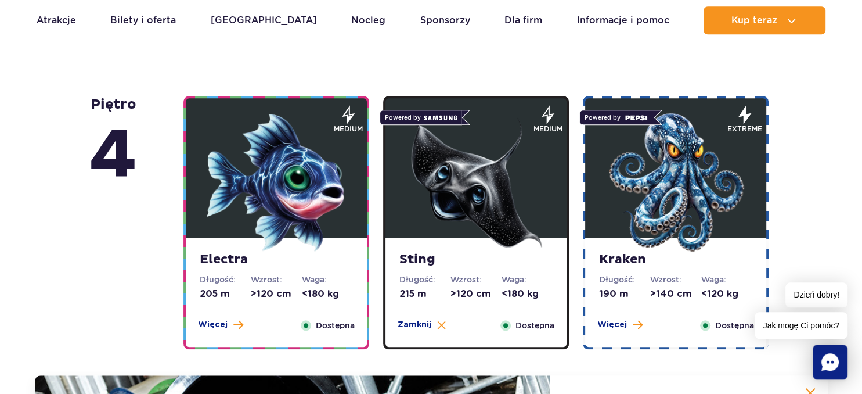
scroll to position [992, 0]
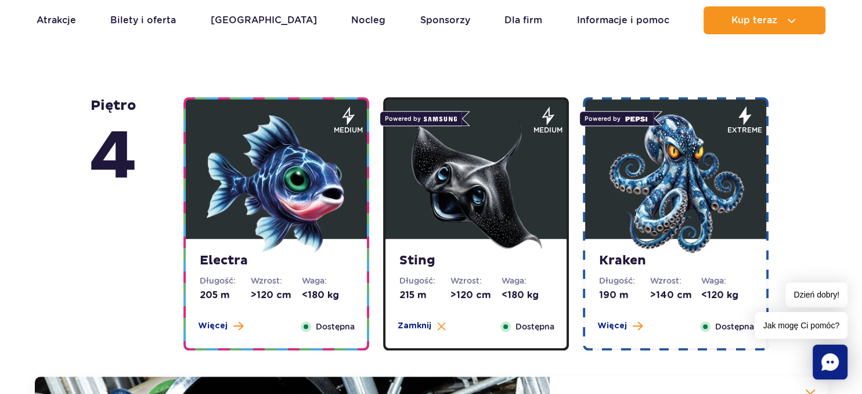
click at [629, 188] on img at bounding box center [675, 183] width 139 height 139
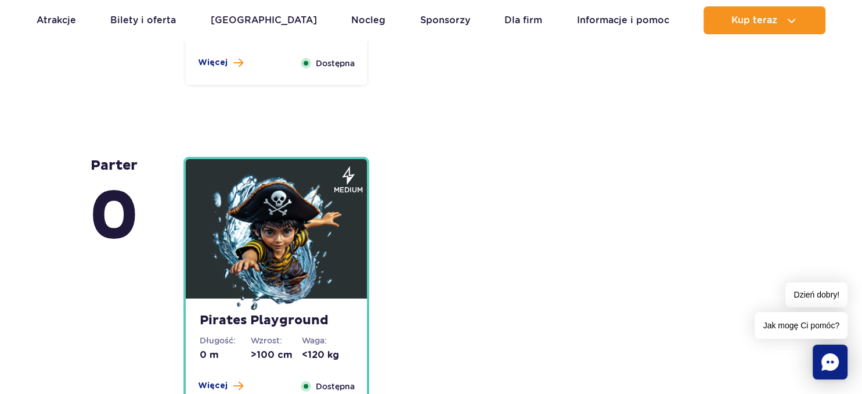
scroll to position [3261, 0]
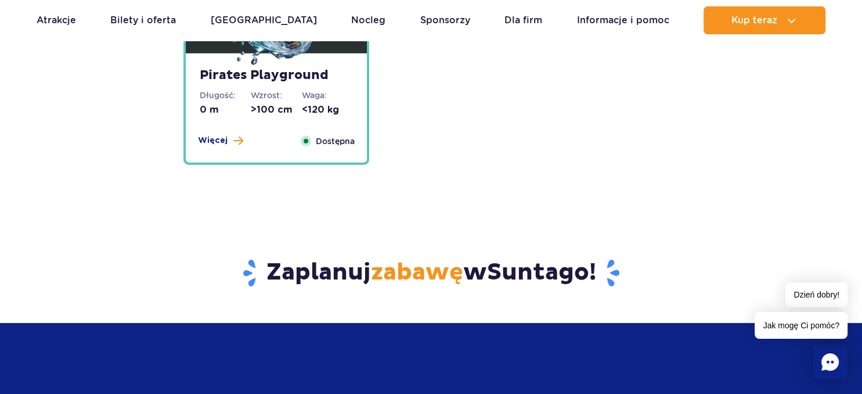
click at [253, 133] on div "Pirates Playground Długość: 0 m Wzrost: >100 cm Waga: <120 kg Więcej Zamknij Do…" at bounding box center [276, 107] width 181 height 109
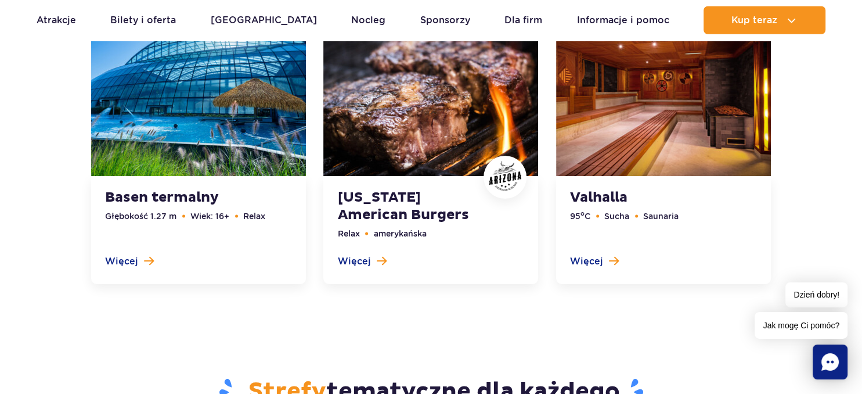
scroll to position [4062, 0]
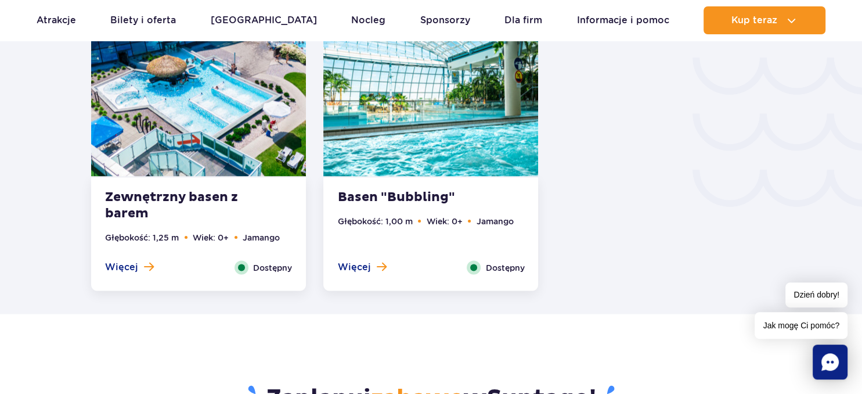
scroll to position [2146, 0]
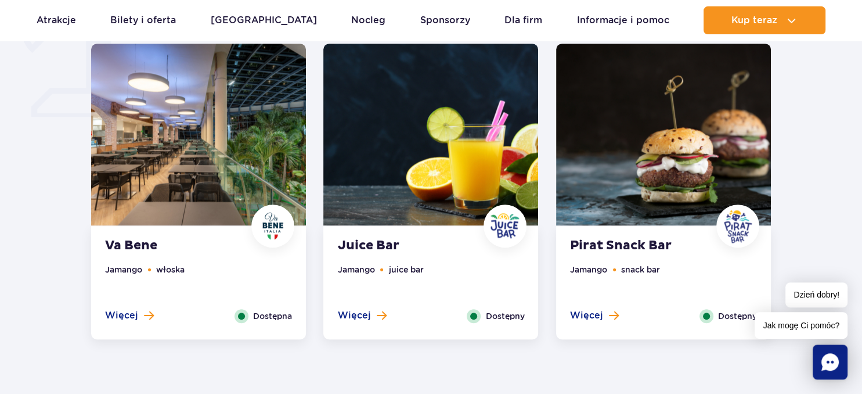
scroll to position [981, 0]
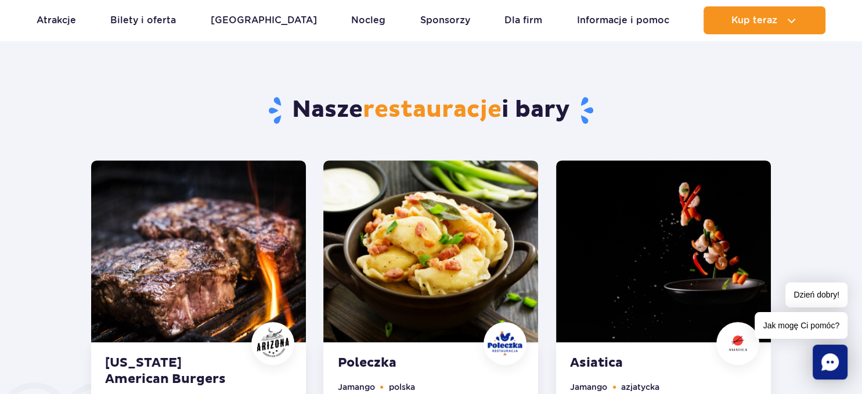
click at [270, 195] on img at bounding box center [198, 251] width 215 height 182
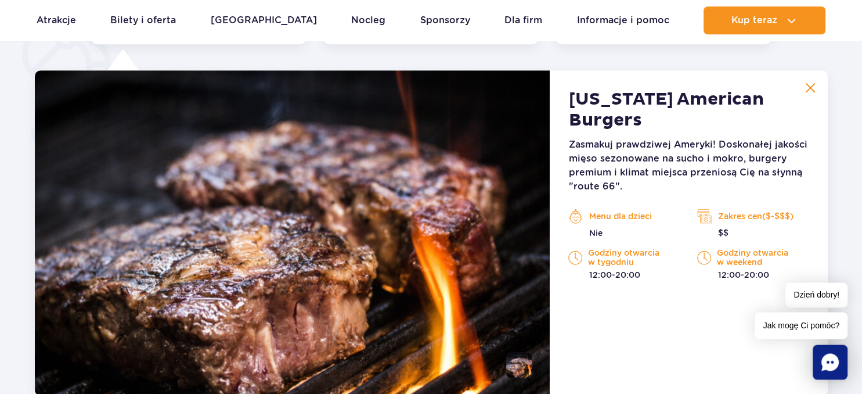
scroll to position [903, 0]
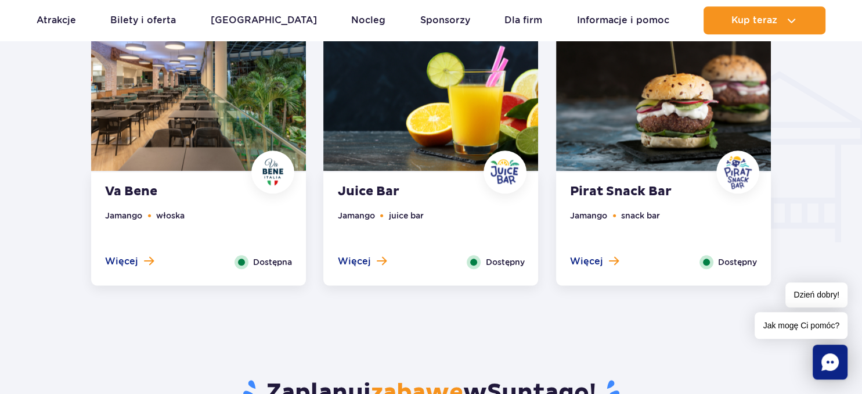
click at [290, 109] on img at bounding box center [198, 80] width 215 height 182
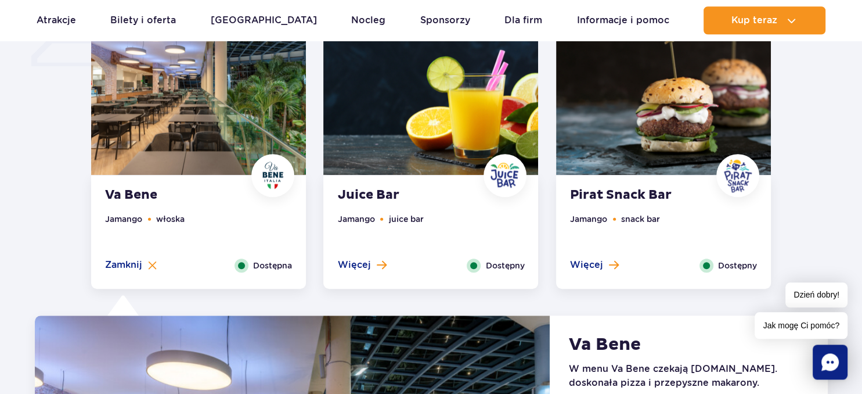
scroll to position [732, 0]
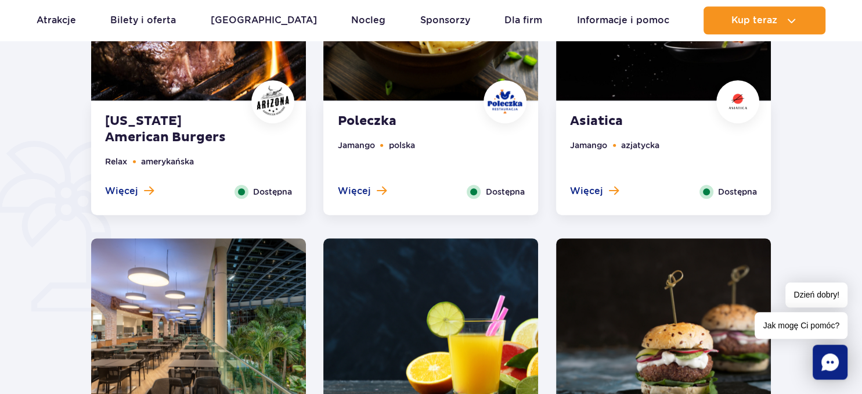
click at [600, 296] on img at bounding box center [663, 329] width 215 height 182
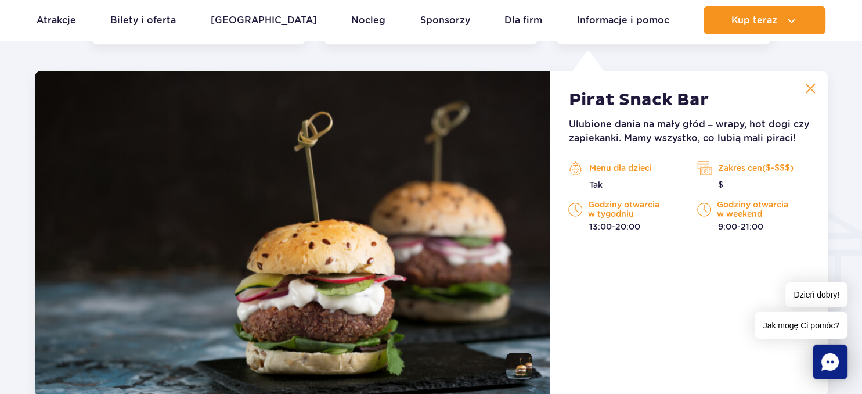
scroll to position [1222, 0]
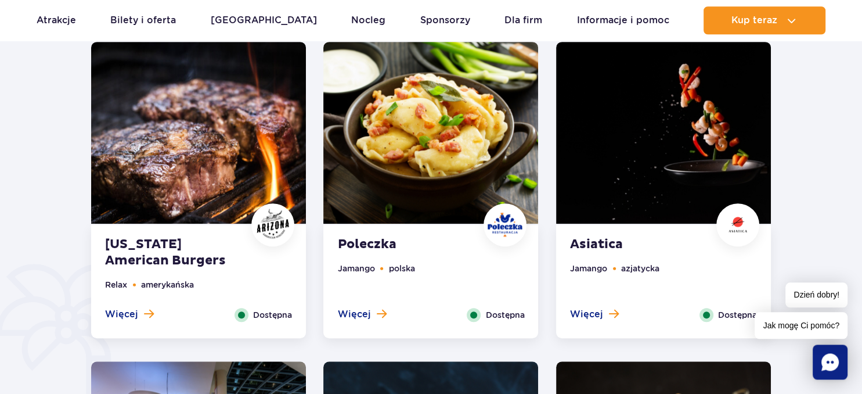
click at [611, 188] on img at bounding box center [663, 133] width 215 height 182
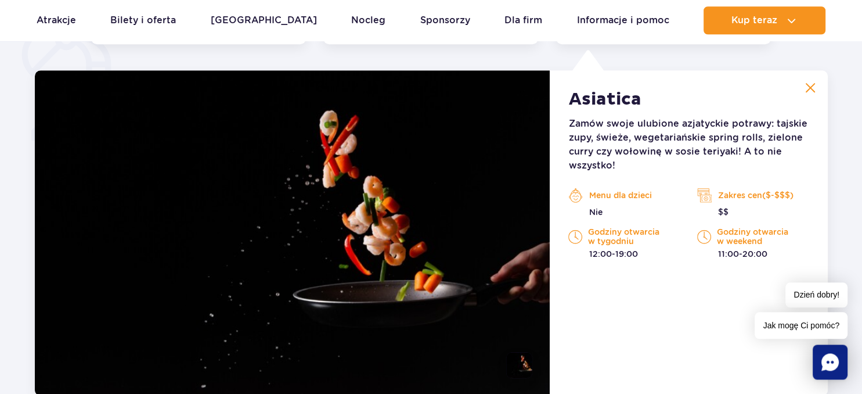
scroll to position [903, 0]
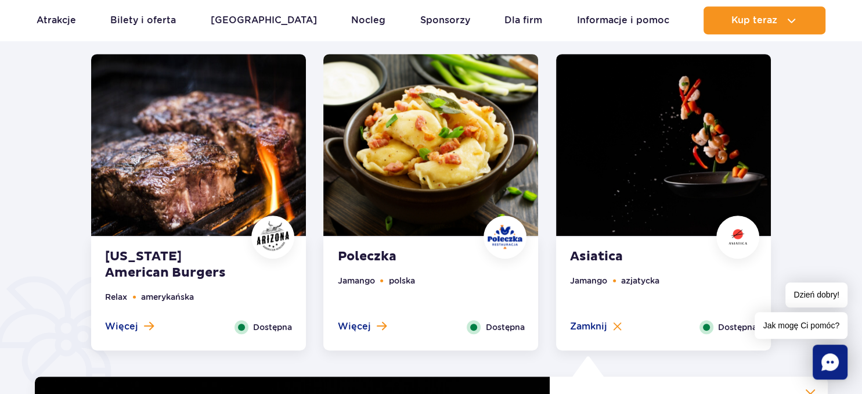
click at [491, 179] on img at bounding box center [430, 145] width 215 height 182
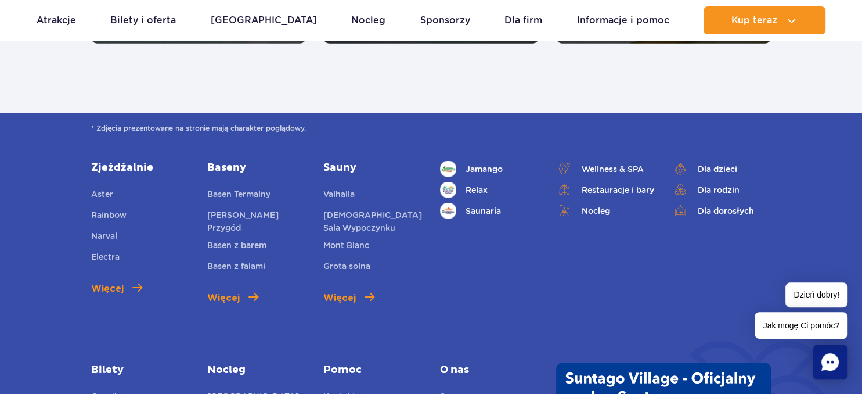
scroll to position [2865, 0]
